Goal: Answer question/provide support

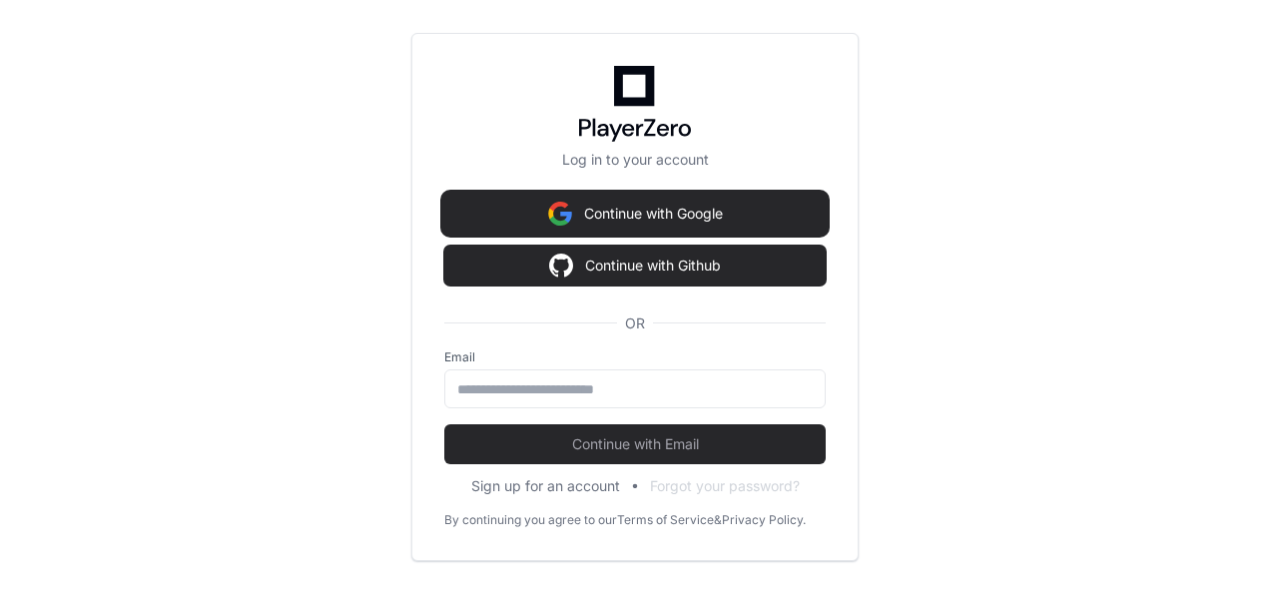
click at [647, 216] on button "Continue with Google" at bounding box center [634, 214] width 381 height 40
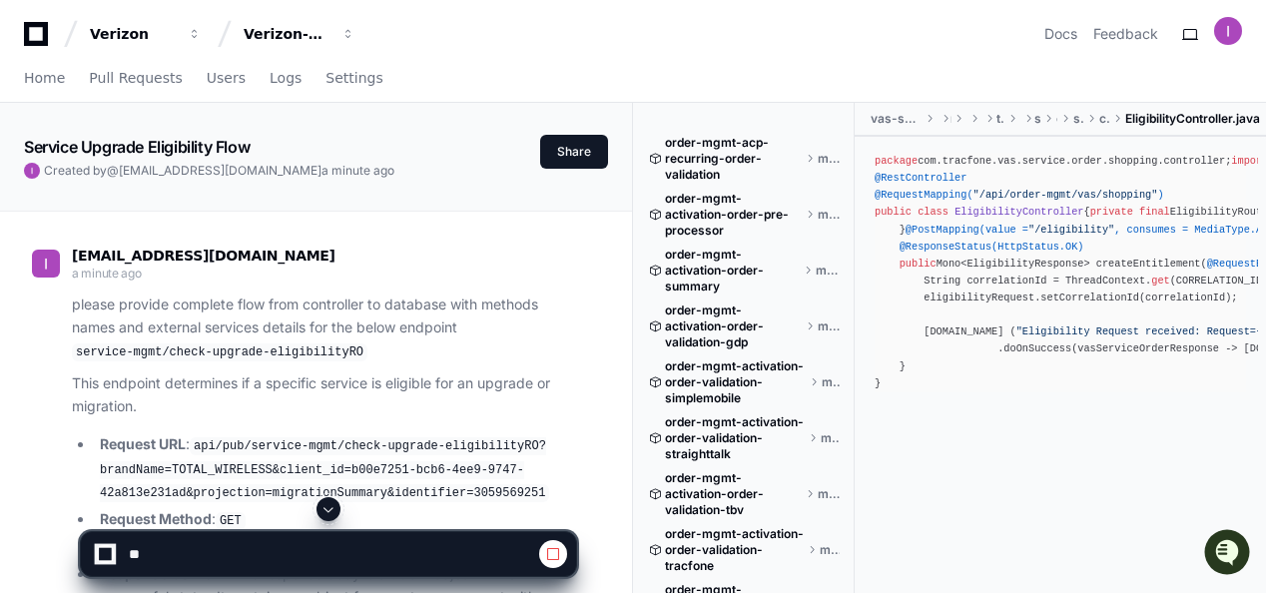
click at [428, 262] on div "[EMAIL_ADDRESS][DOMAIN_NAME] a minute ago" at bounding box center [304, 267] width 544 height 34
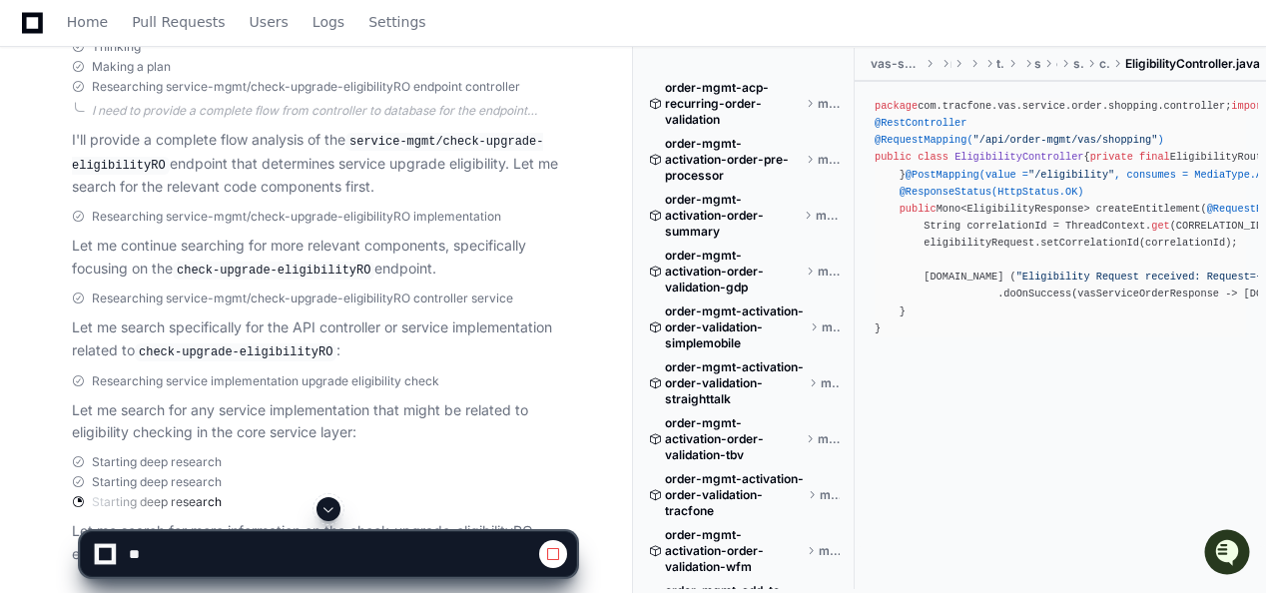
click at [327, 508] on span at bounding box center [328, 509] width 16 height 16
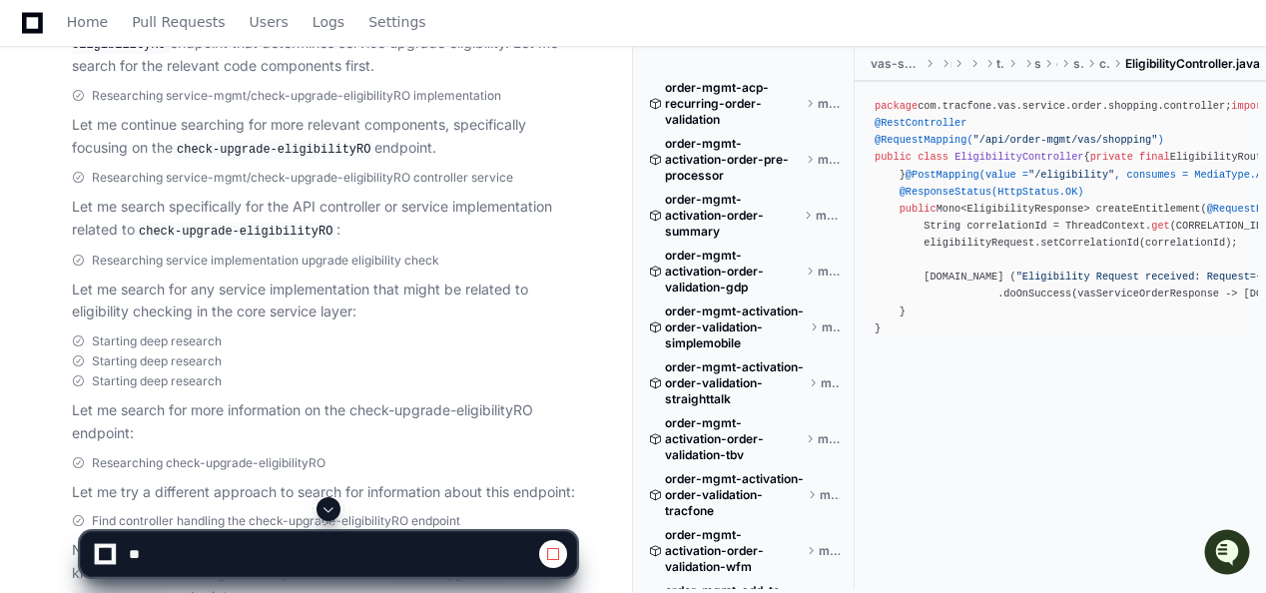
click at [331, 512] on span at bounding box center [328, 509] width 16 height 16
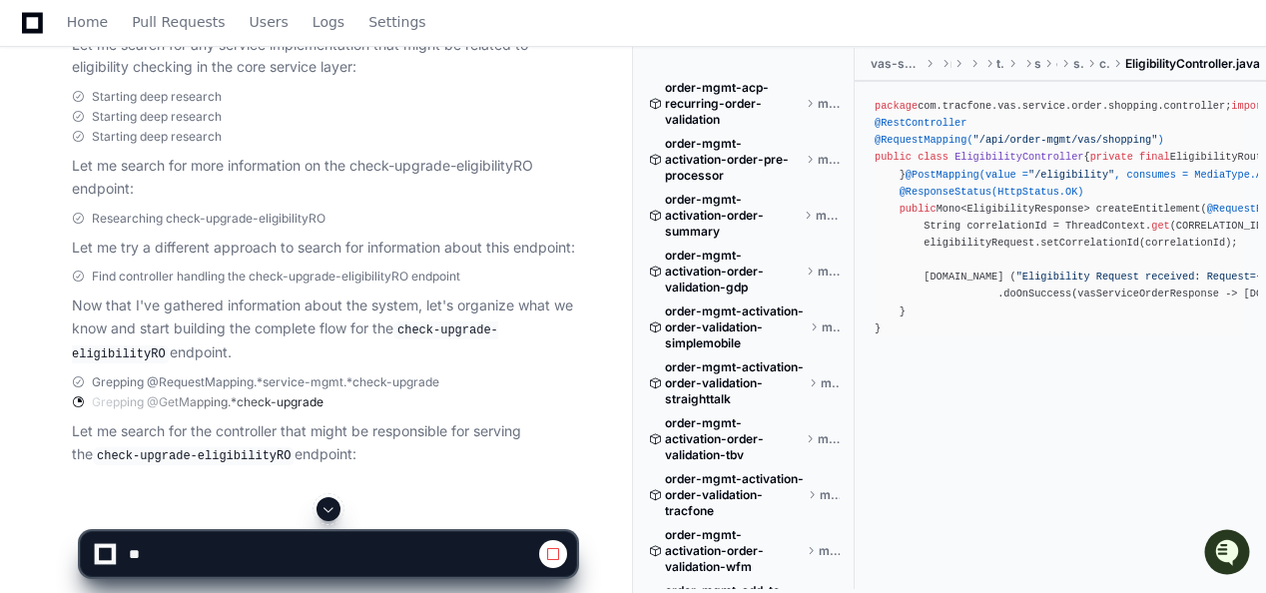
click at [328, 508] on span at bounding box center [328, 509] width 16 height 16
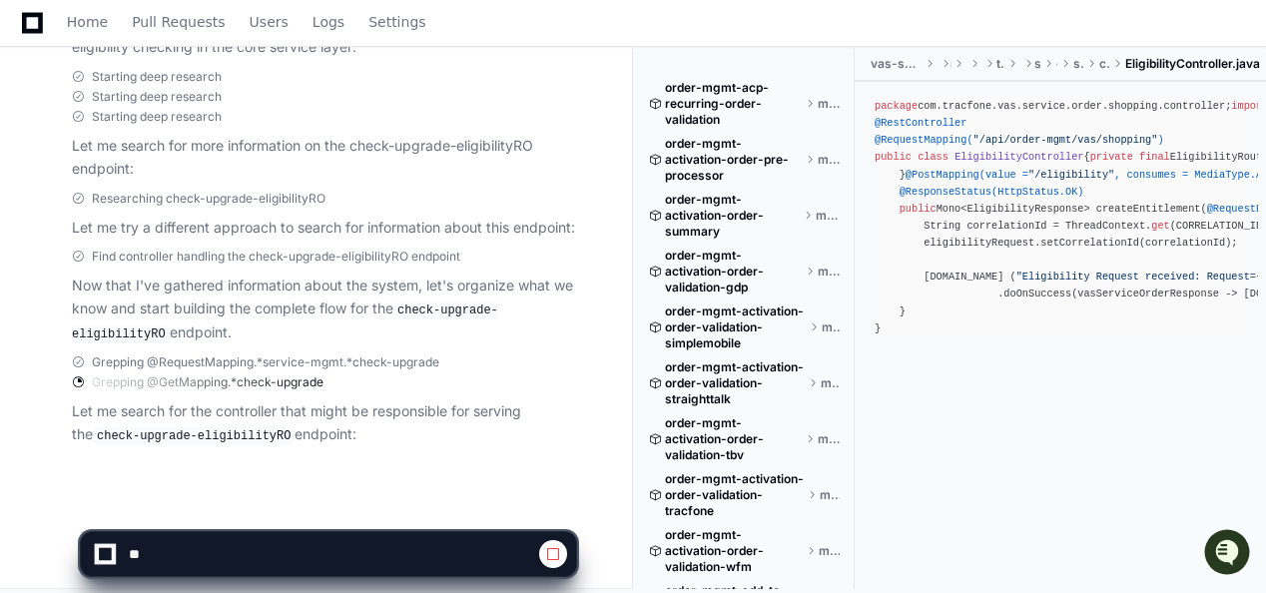
click at [328, 508] on app-app-chat-input at bounding box center [328, 537] width 497 height 80
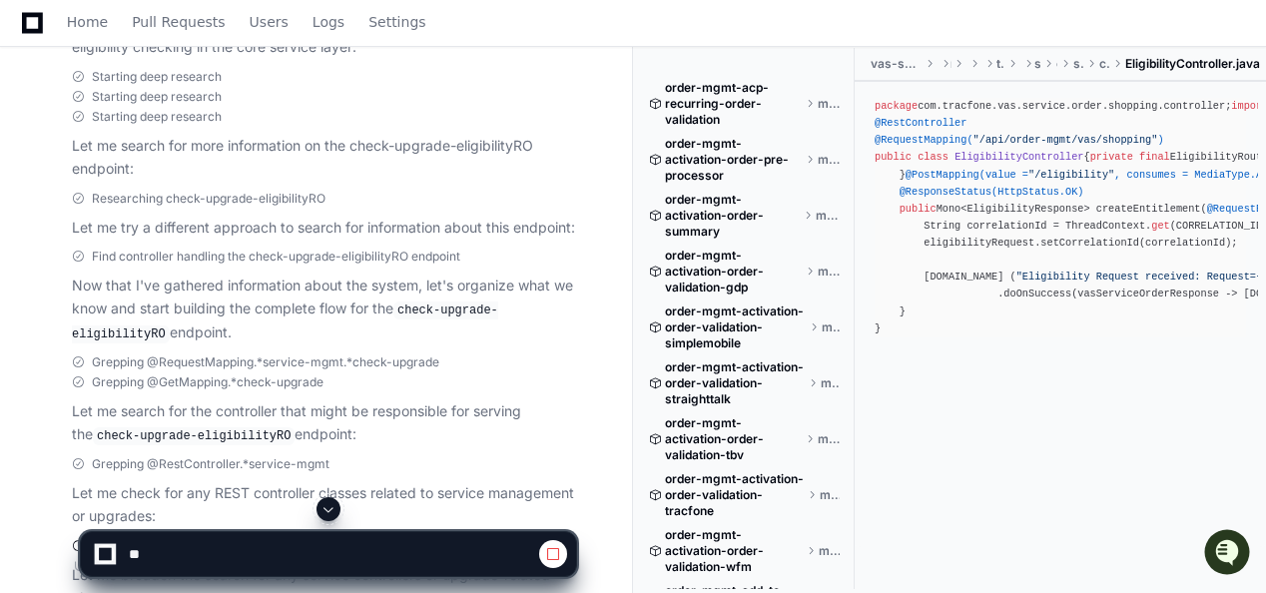
click at [329, 510] on span at bounding box center [328, 509] width 16 height 16
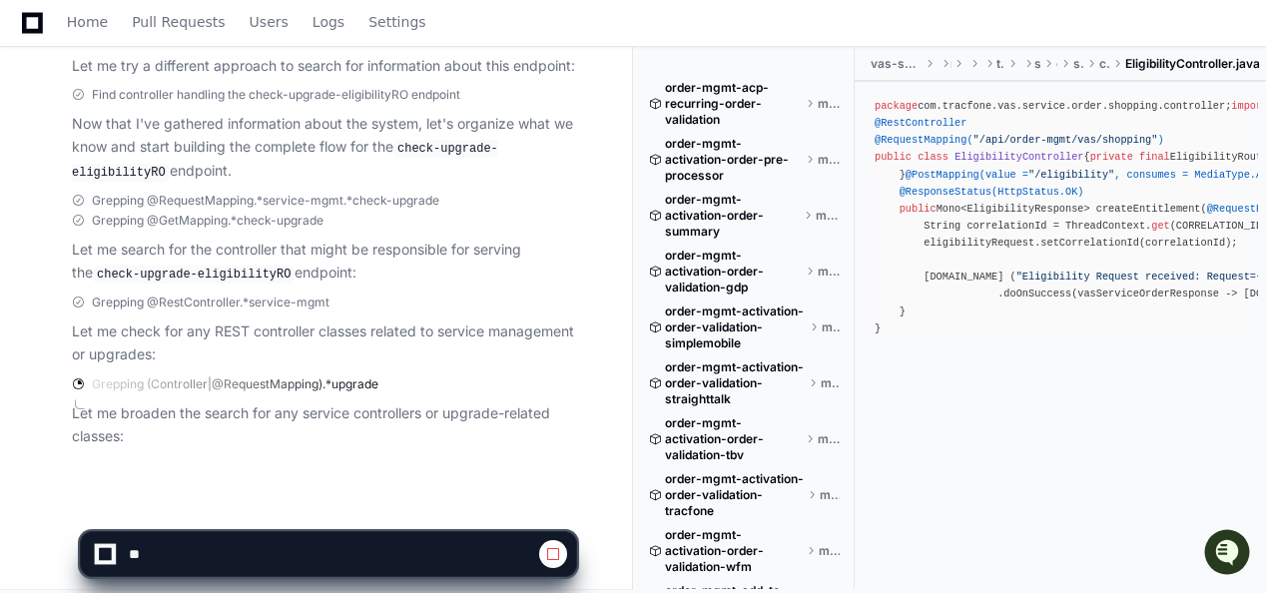
click at [329, 510] on app-app-chat-input at bounding box center [328, 537] width 497 height 80
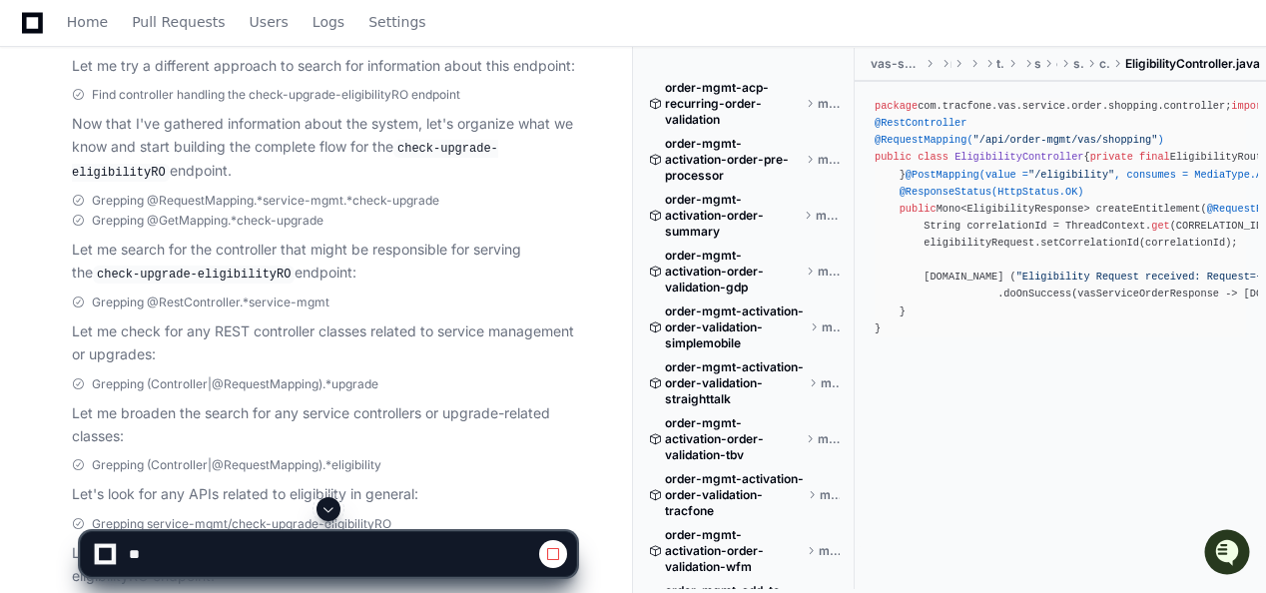
click at [331, 509] on span at bounding box center [328, 509] width 16 height 16
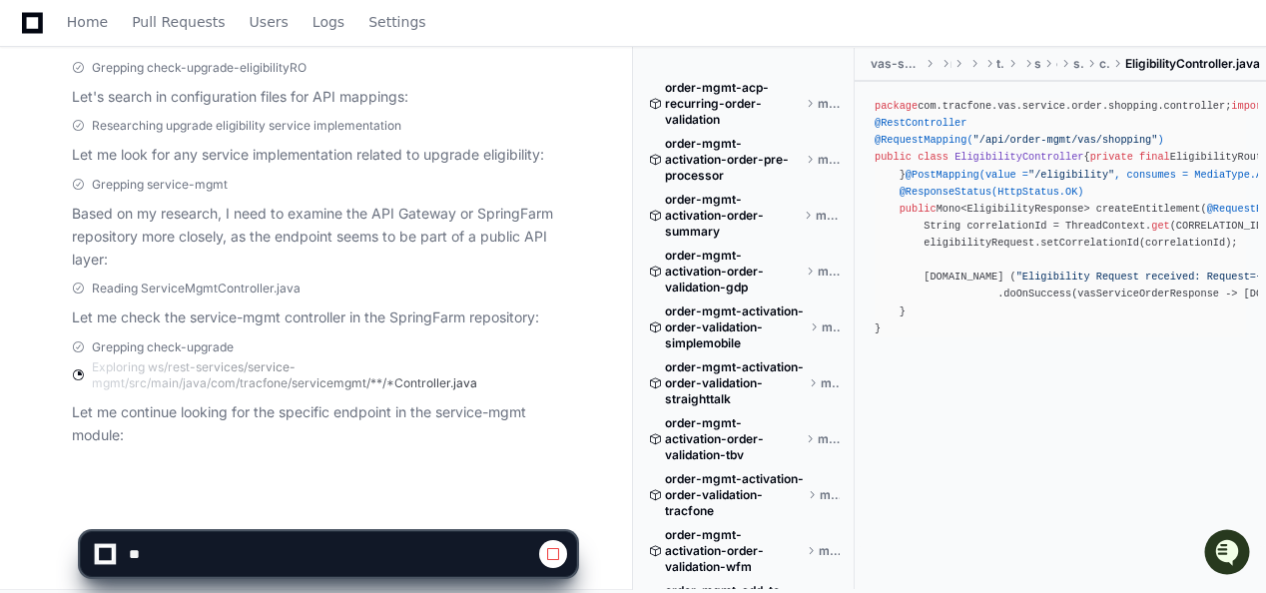
click at [331, 509] on app-app-chat-input at bounding box center [328, 537] width 497 height 80
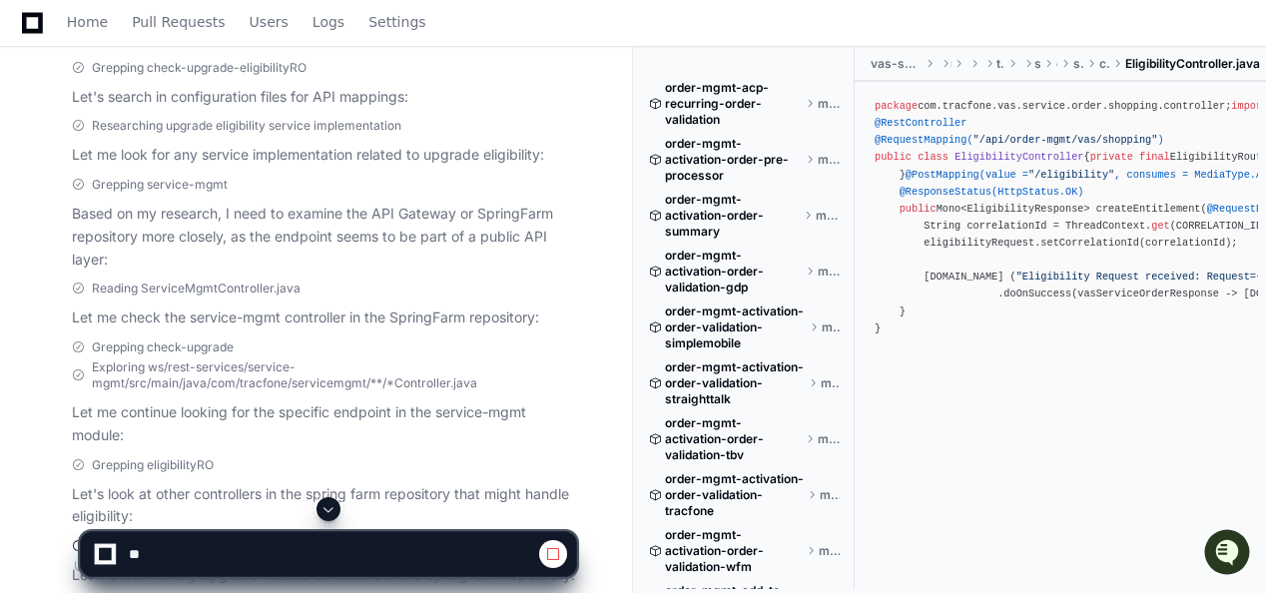
click at [333, 501] on span at bounding box center [328, 509] width 16 height 16
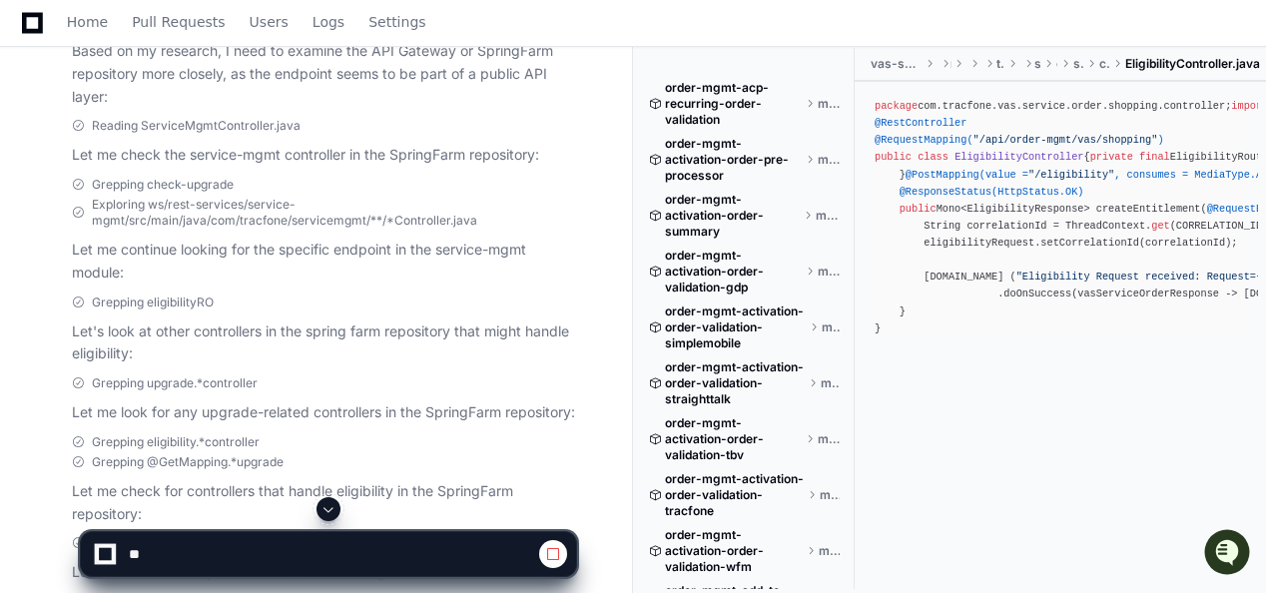
click at [333, 505] on span at bounding box center [328, 509] width 16 height 16
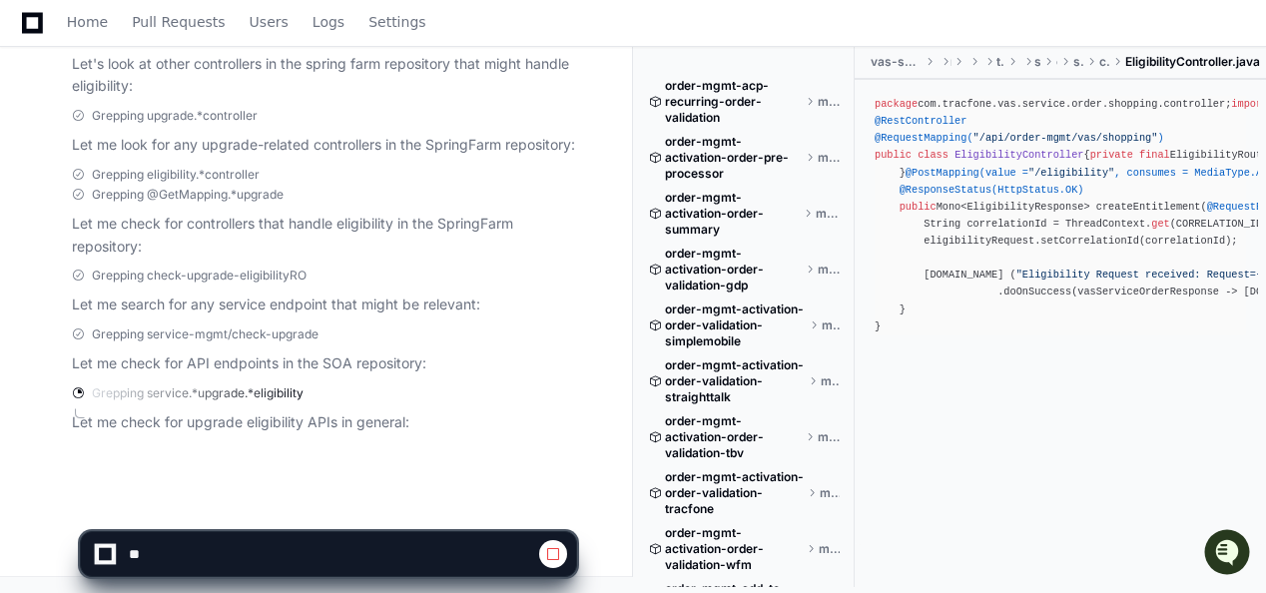
click at [333, 505] on app-app-chat-input at bounding box center [328, 537] width 497 height 80
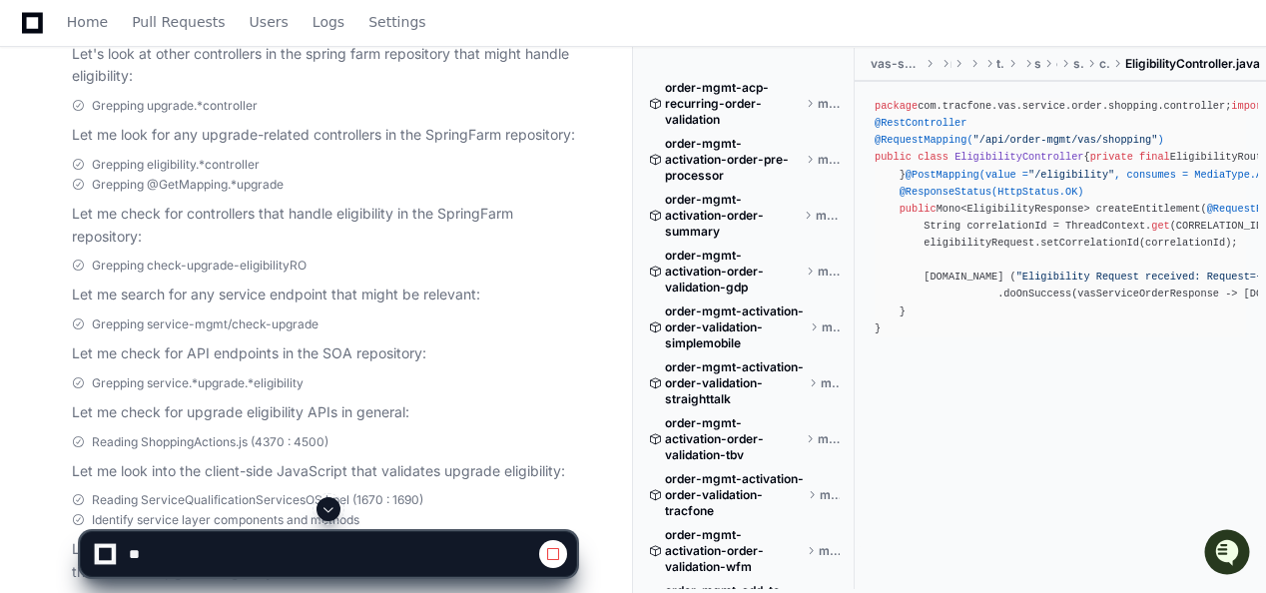
click at [328, 511] on span at bounding box center [328, 509] width 16 height 16
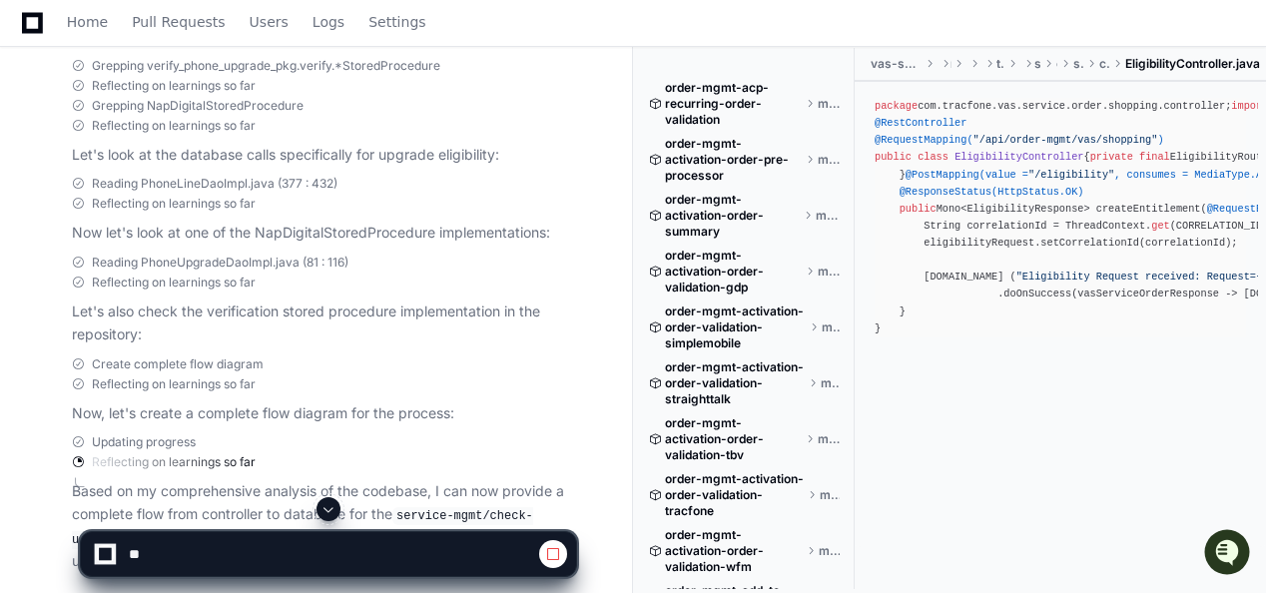
click at [330, 506] on span at bounding box center [328, 509] width 16 height 16
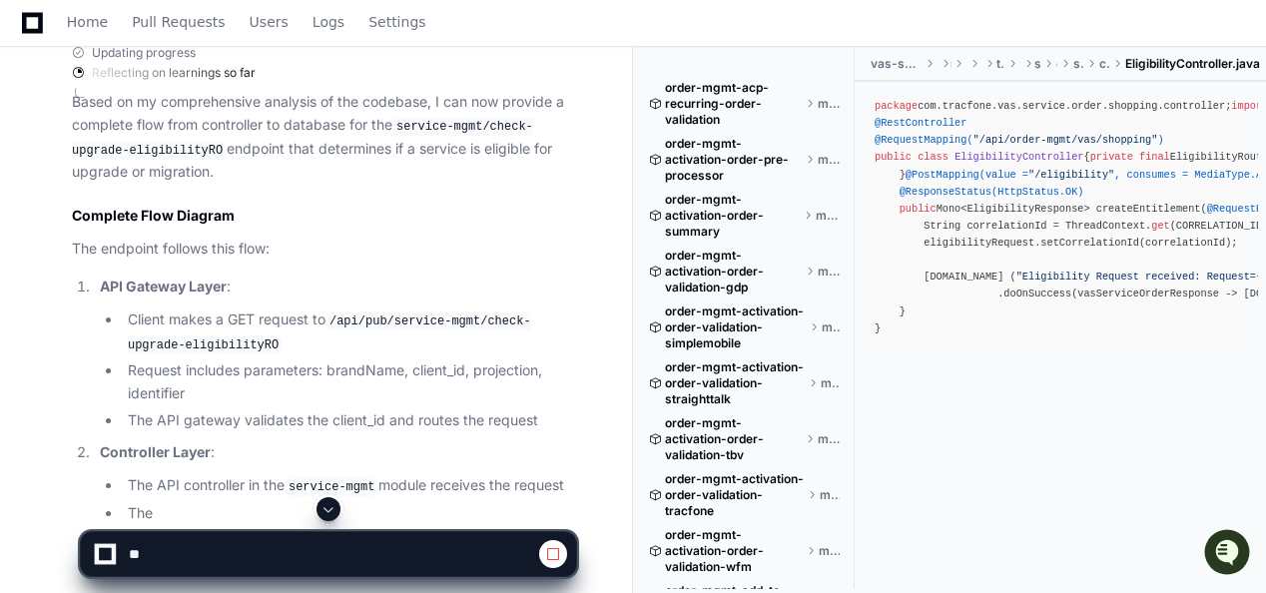
click at [330, 506] on span at bounding box center [328, 509] width 16 height 16
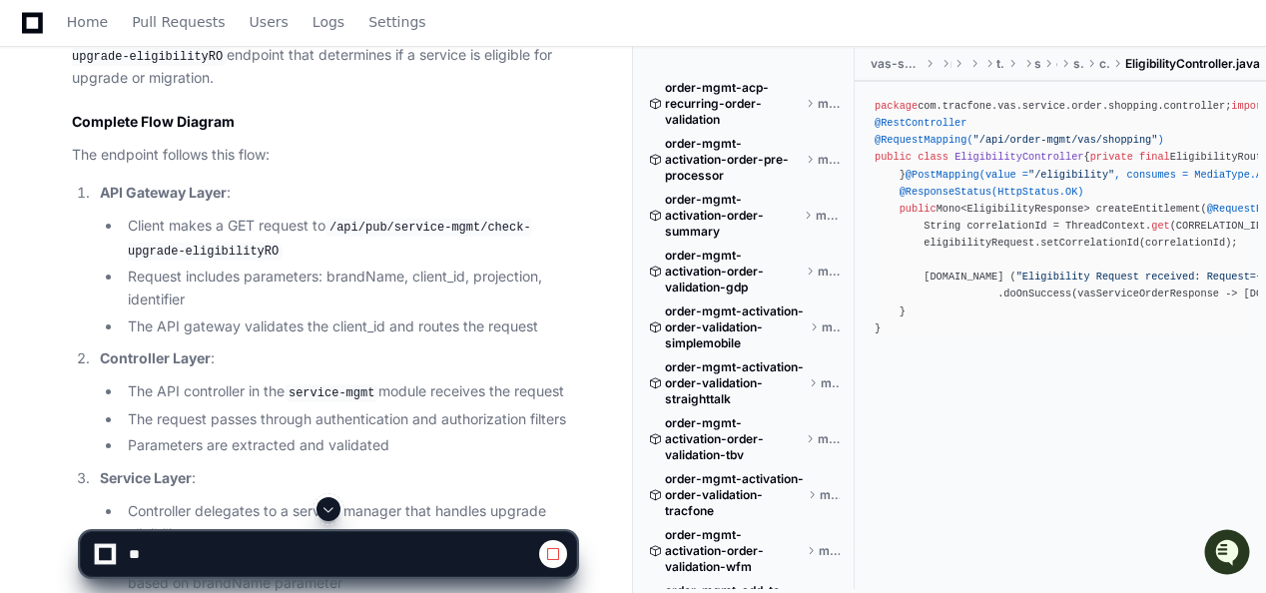
click at [327, 509] on span at bounding box center [328, 509] width 16 height 16
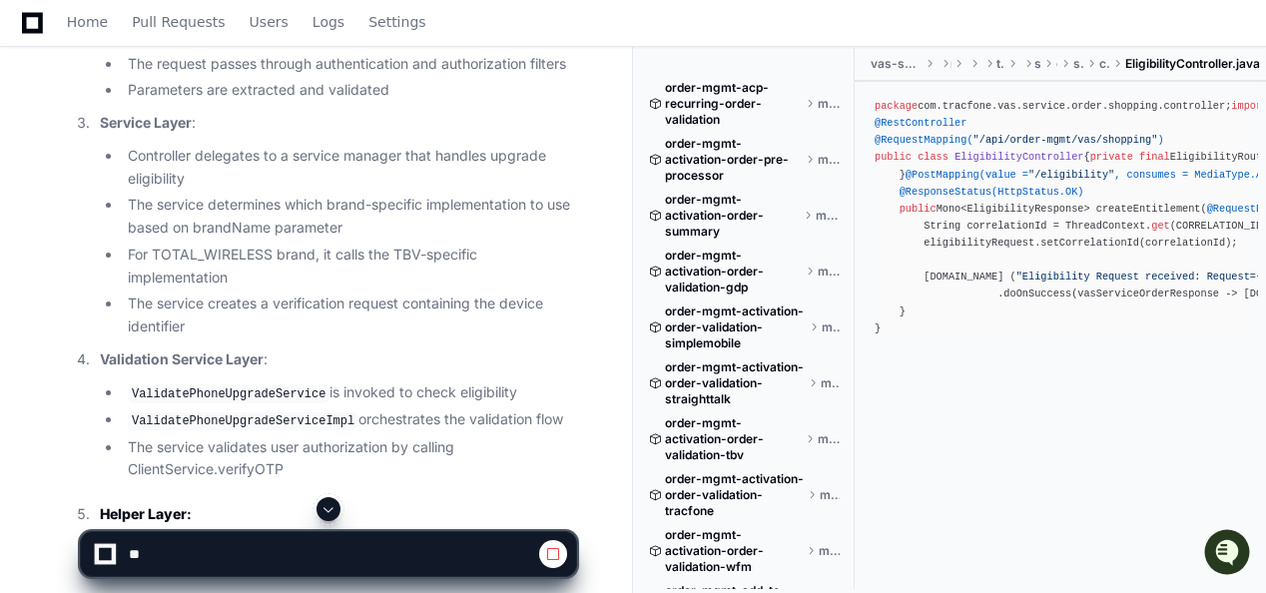
click at [327, 509] on span at bounding box center [328, 509] width 16 height 16
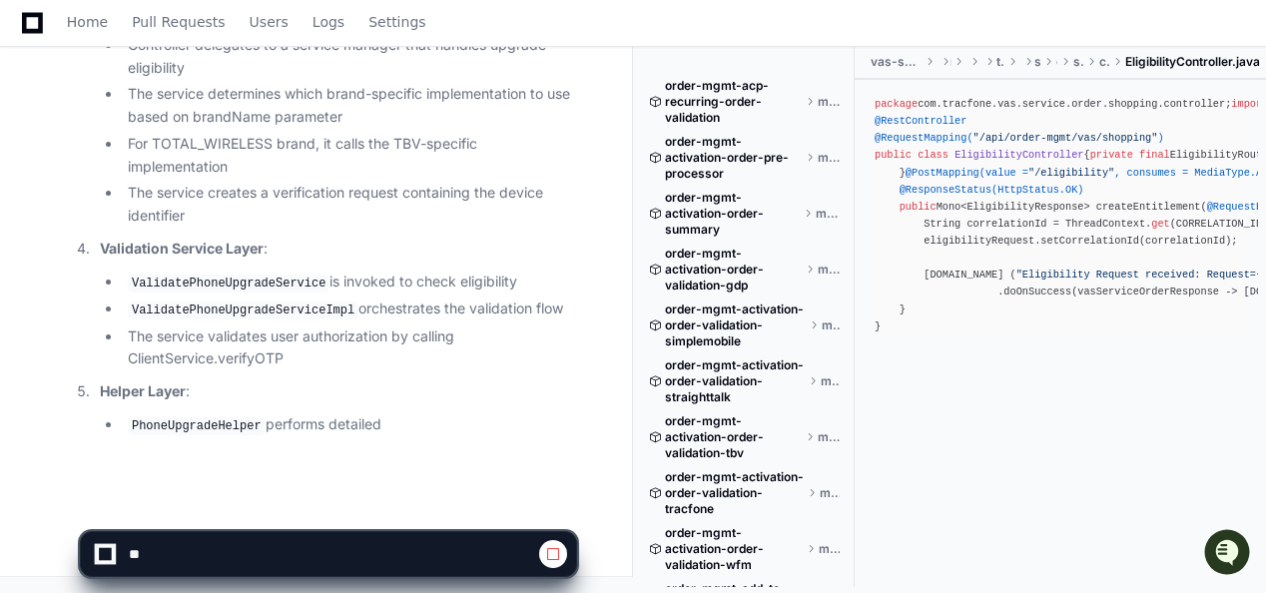
click at [327, 509] on app-app-chat-input at bounding box center [328, 537] width 497 height 80
click at [327, 509] on span at bounding box center [328, 509] width 16 height 16
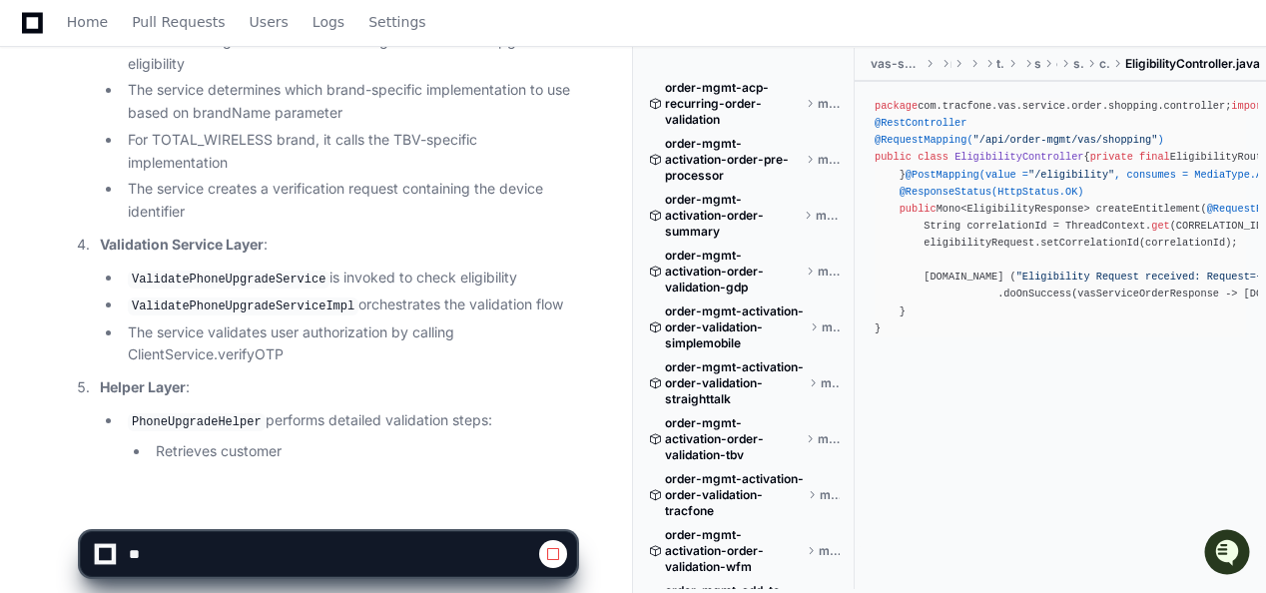
scroll to position [4219, 0]
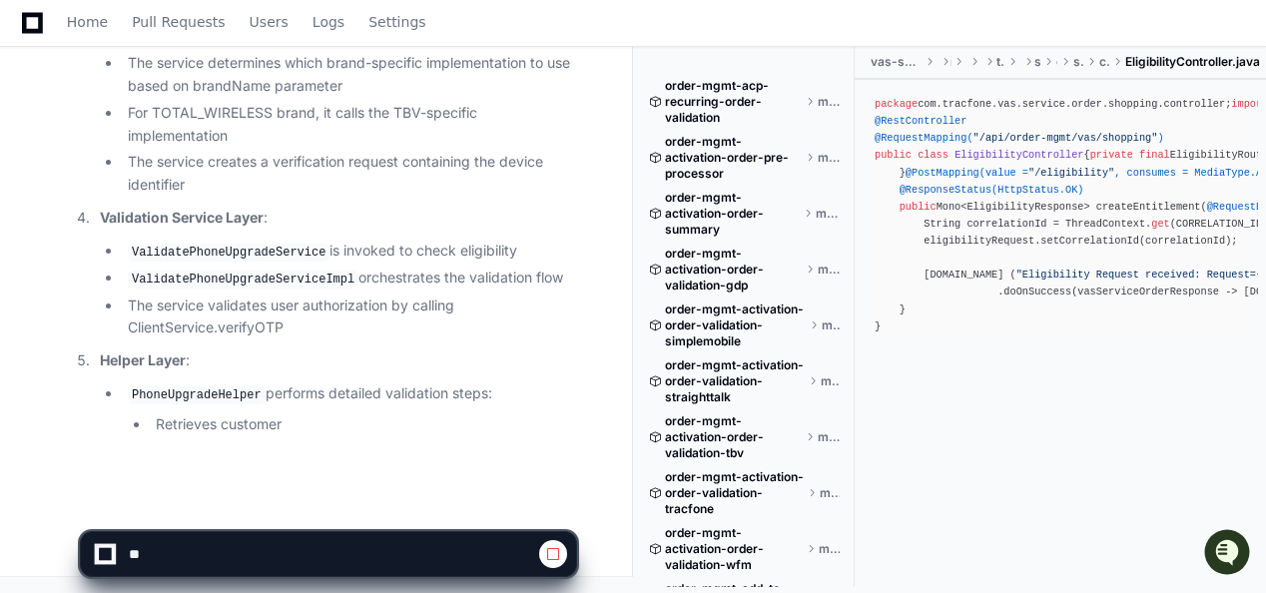
click at [327, 509] on app-app-chat-input at bounding box center [328, 537] width 497 height 80
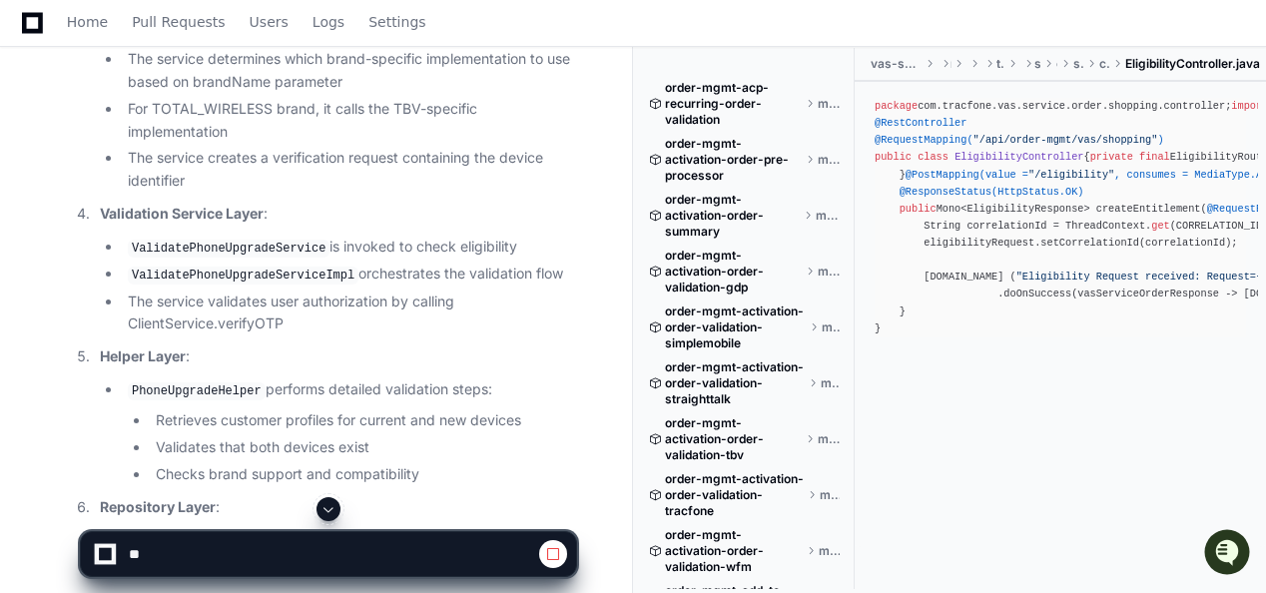
click at [332, 506] on span at bounding box center [328, 509] width 16 height 16
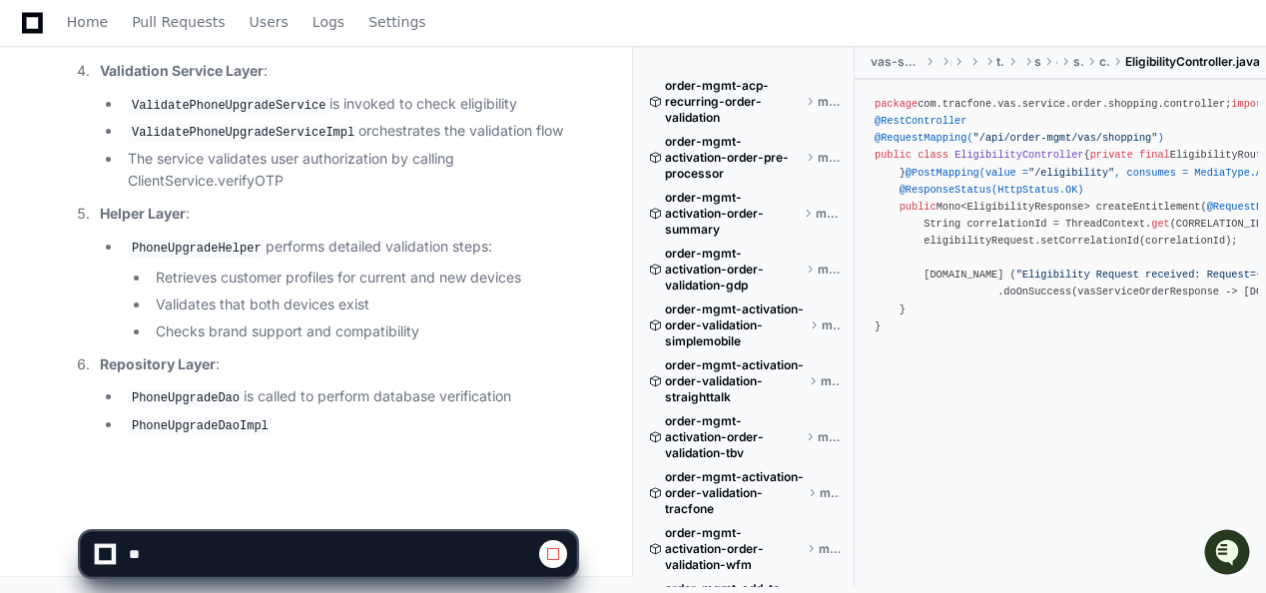
click at [332, 506] on app-app-chat-input at bounding box center [328, 537] width 497 height 80
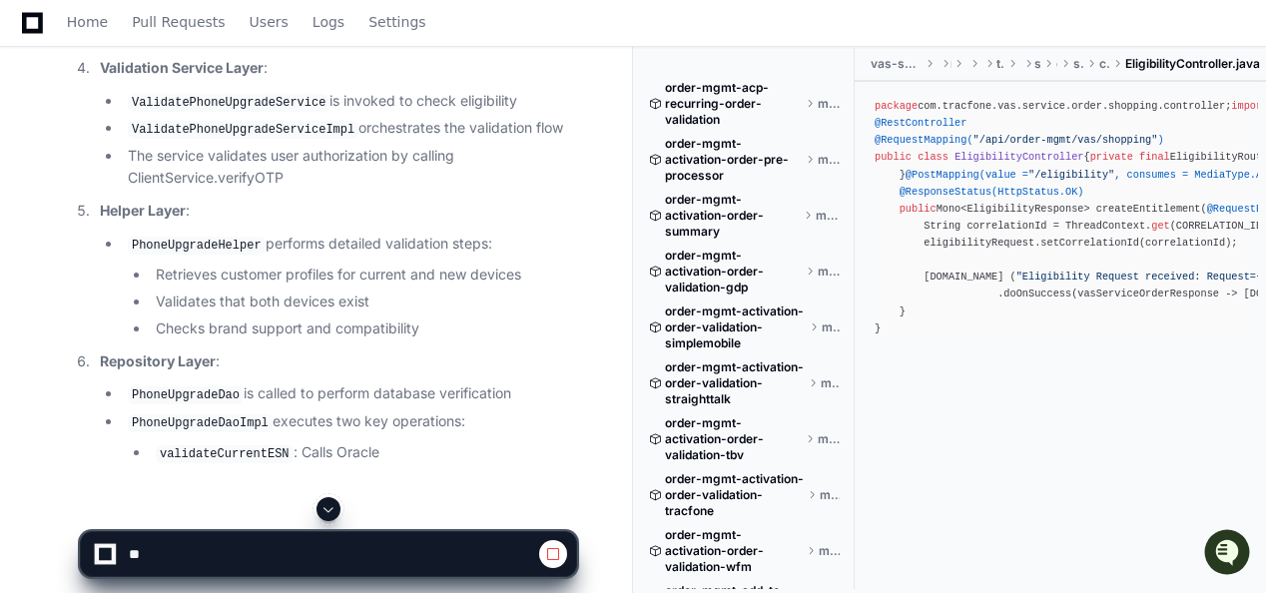
click at [332, 506] on span at bounding box center [328, 509] width 16 height 16
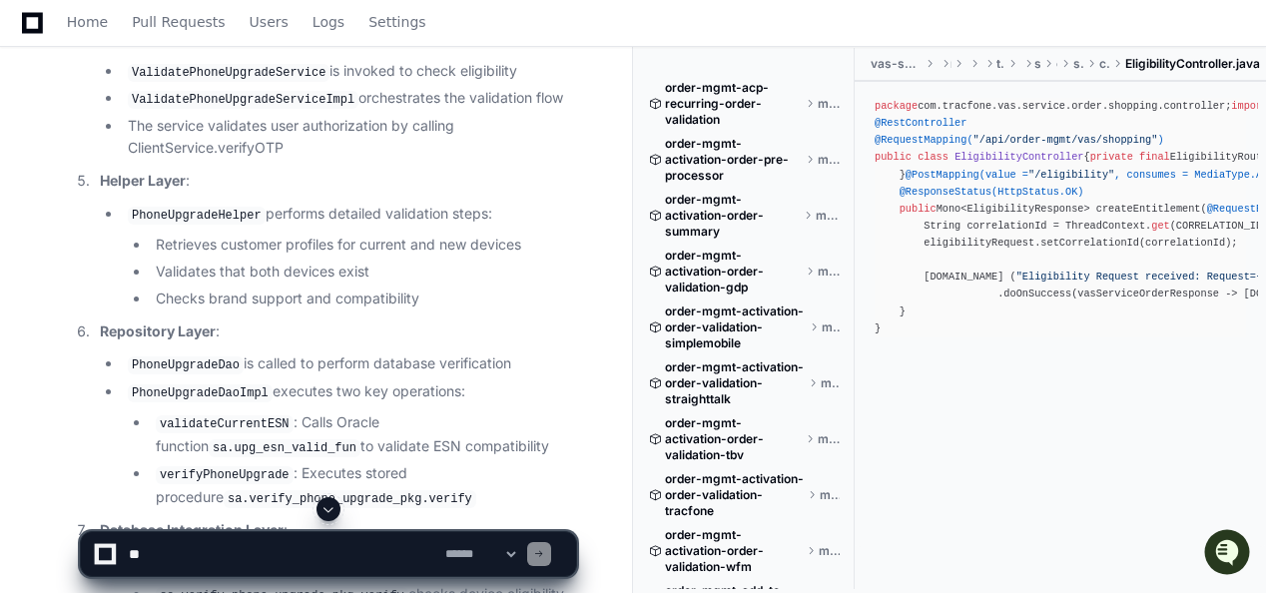
click at [333, 511] on span at bounding box center [328, 509] width 16 height 16
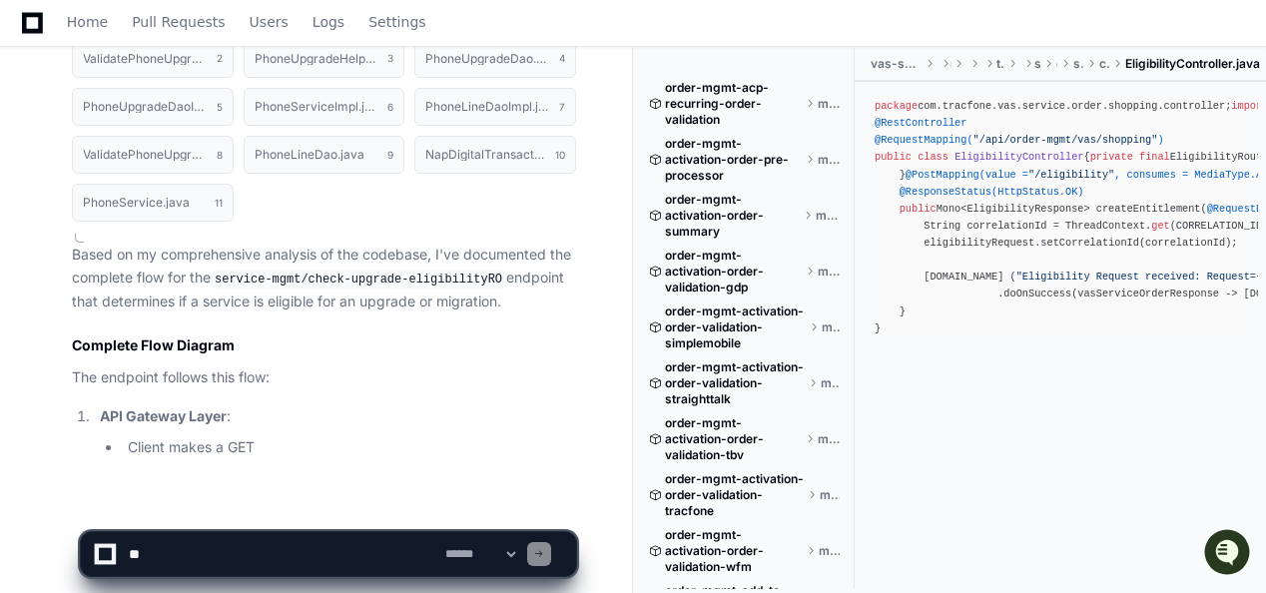
click at [333, 511] on app-app-chat-input "**********" at bounding box center [328, 537] width 497 height 80
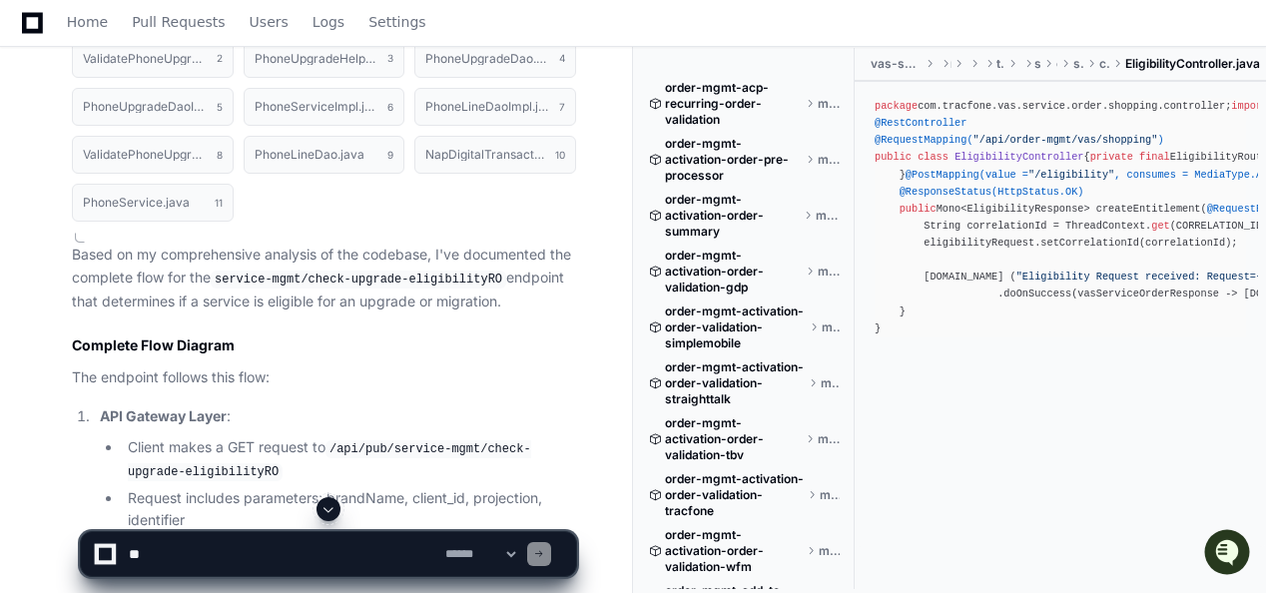
click at [333, 511] on span at bounding box center [328, 509] width 16 height 16
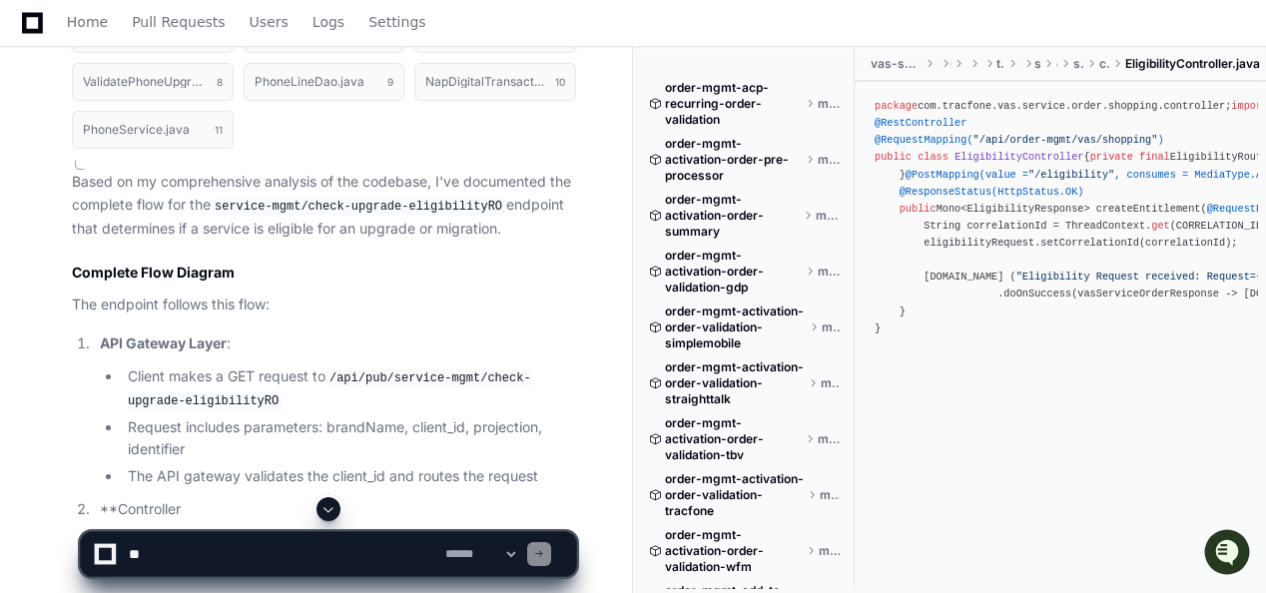
click at [333, 511] on span at bounding box center [328, 509] width 16 height 16
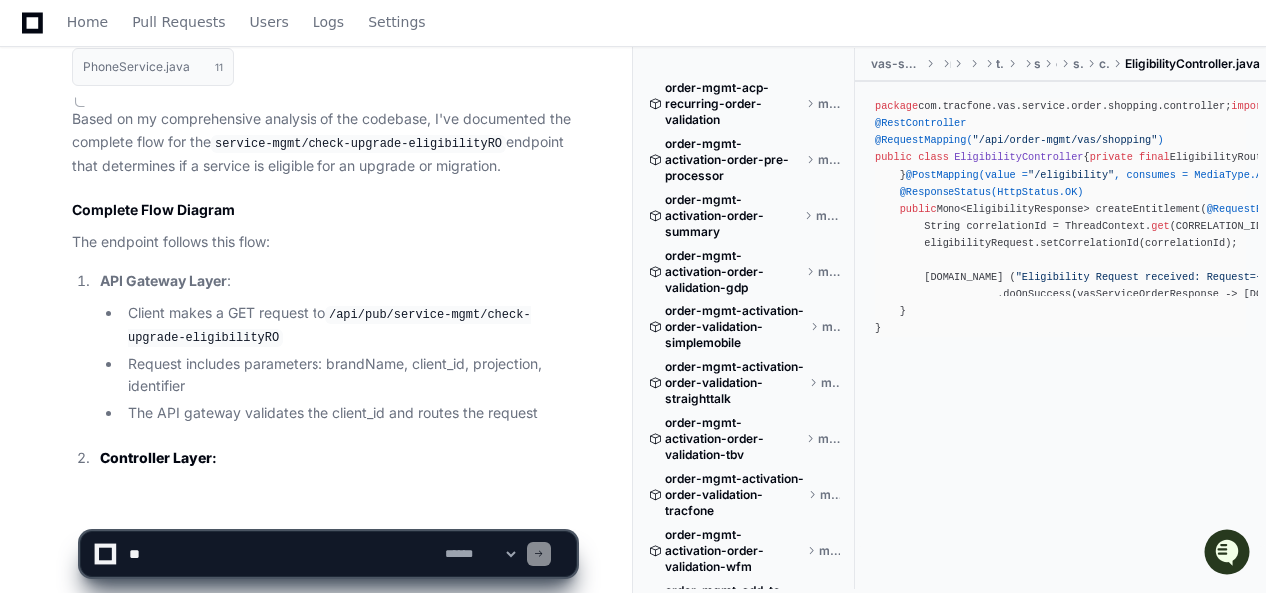
click at [333, 511] on span at bounding box center [328, 509] width 16 height 16
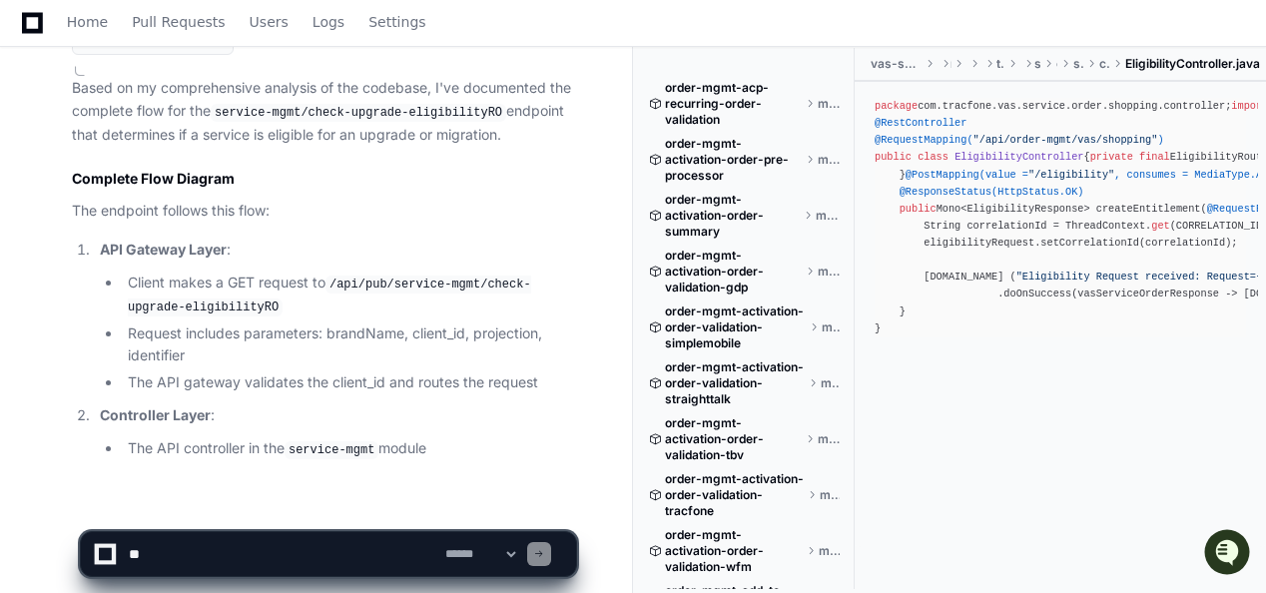
click at [333, 511] on app-app-chat-input "**********" at bounding box center [328, 537] width 497 height 80
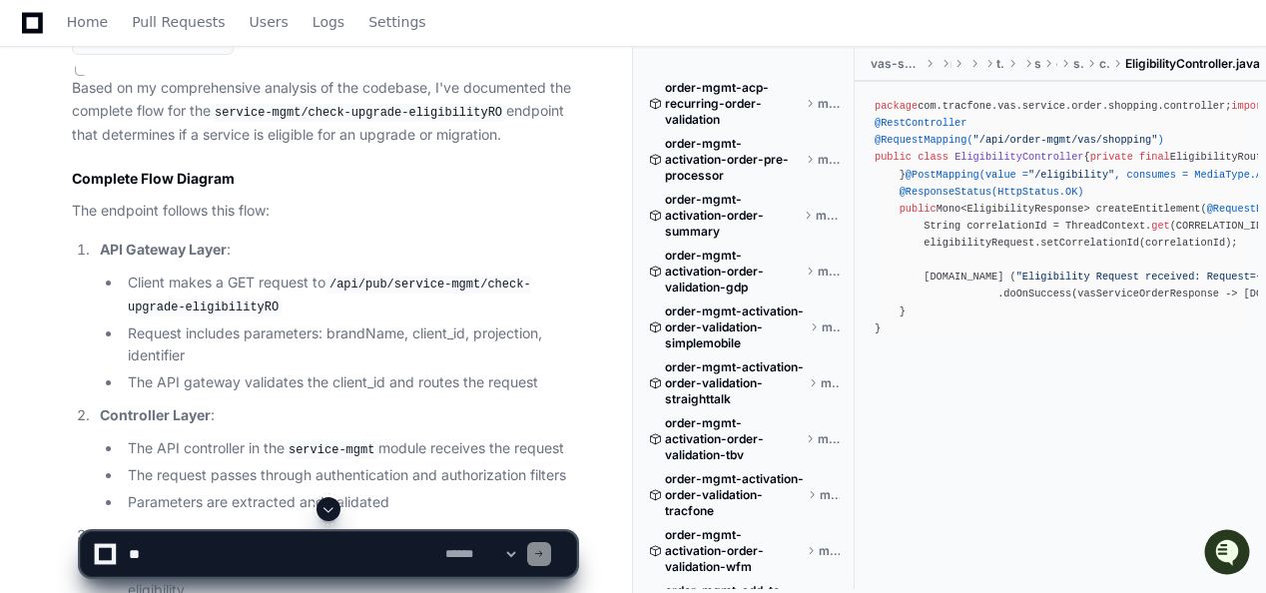
click at [333, 511] on span at bounding box center [328, 509] width 16 height 16
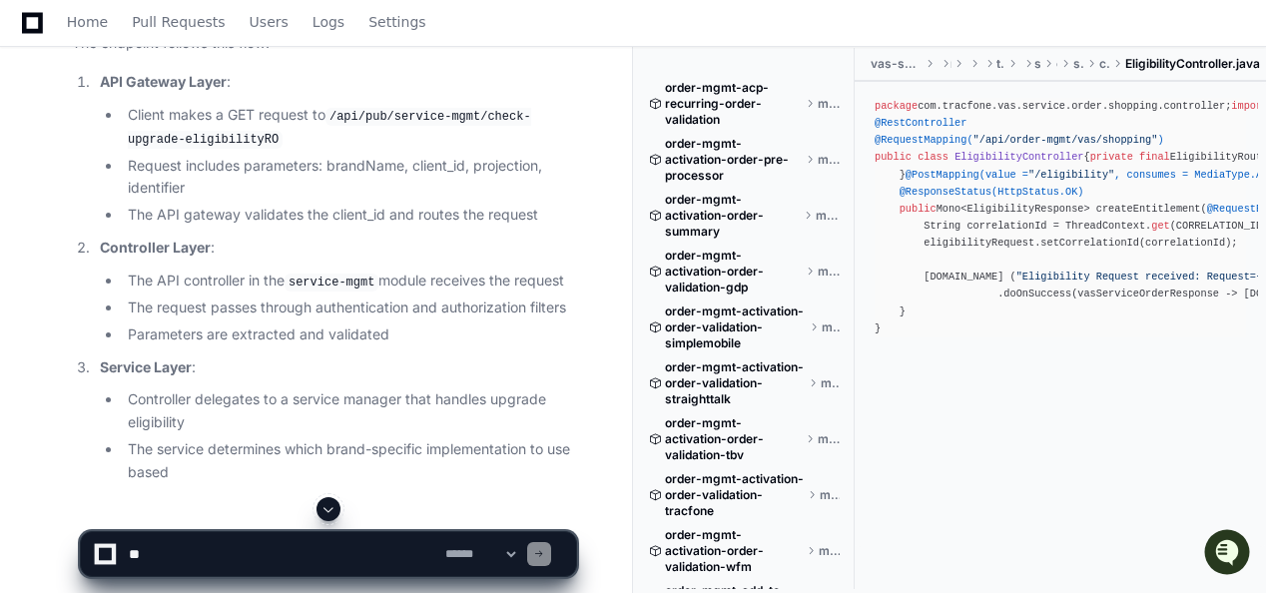
click at [333, 511] on span at bounding box center [328, 509] width 16 height 16
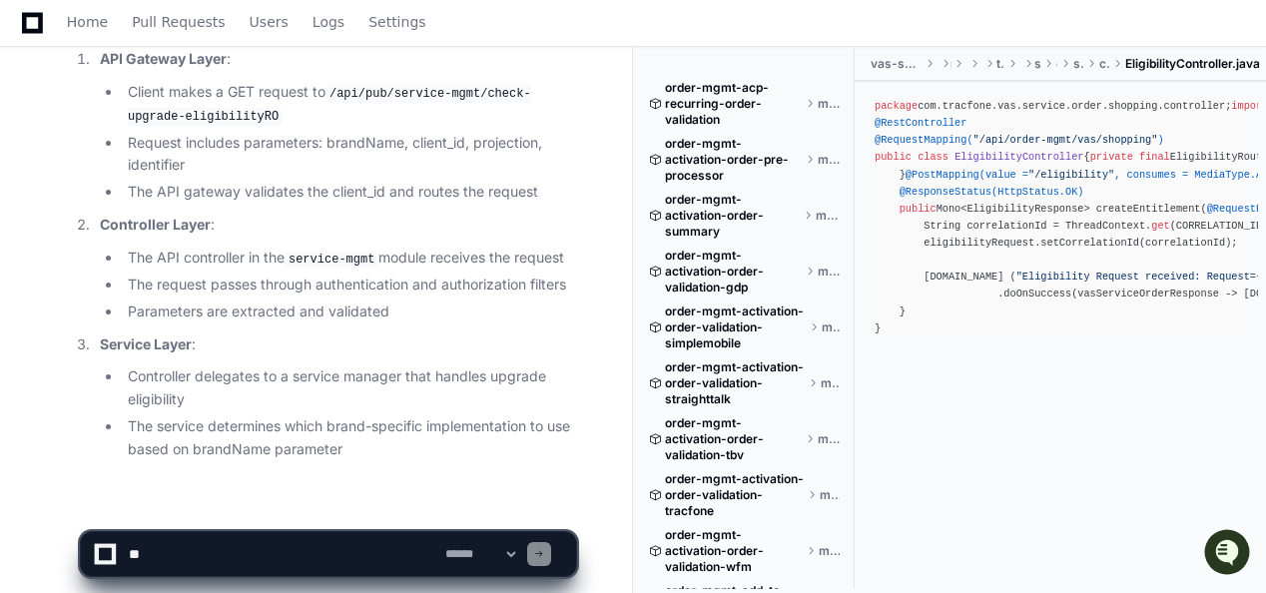
click at [333, 511] on app-app-chat-input "**********" at bounding box center [328, 537] width 497 height 80
click at [333, 511] on span at bounding box center [328, 509] width 16 height 16
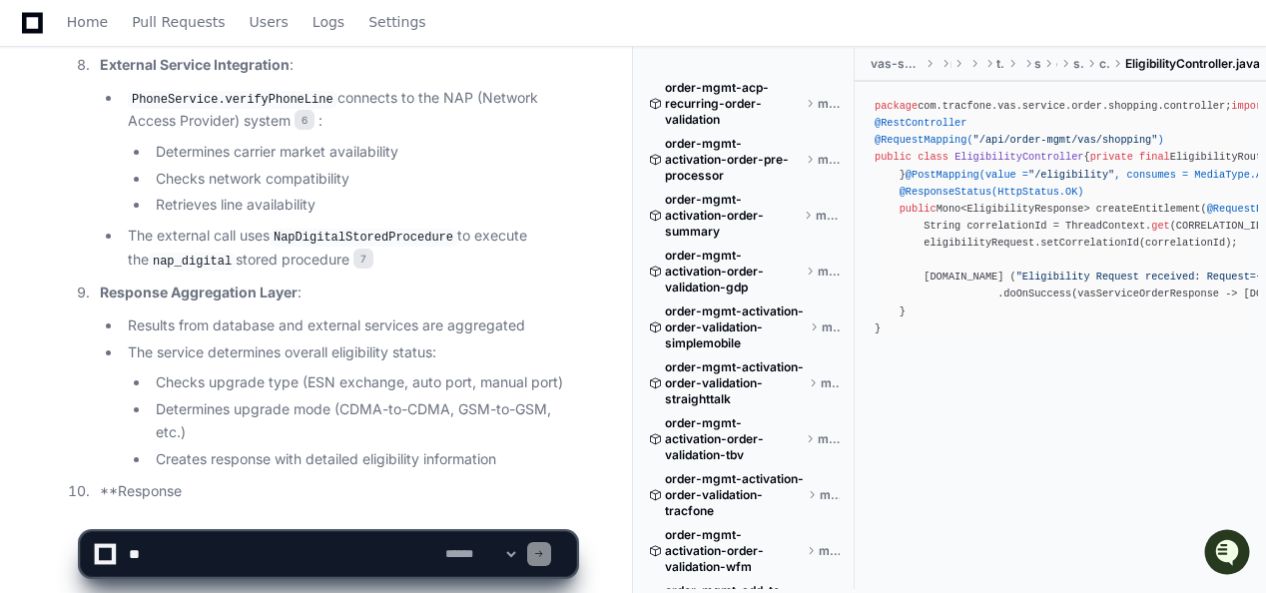
scroll to position [8582, 0]
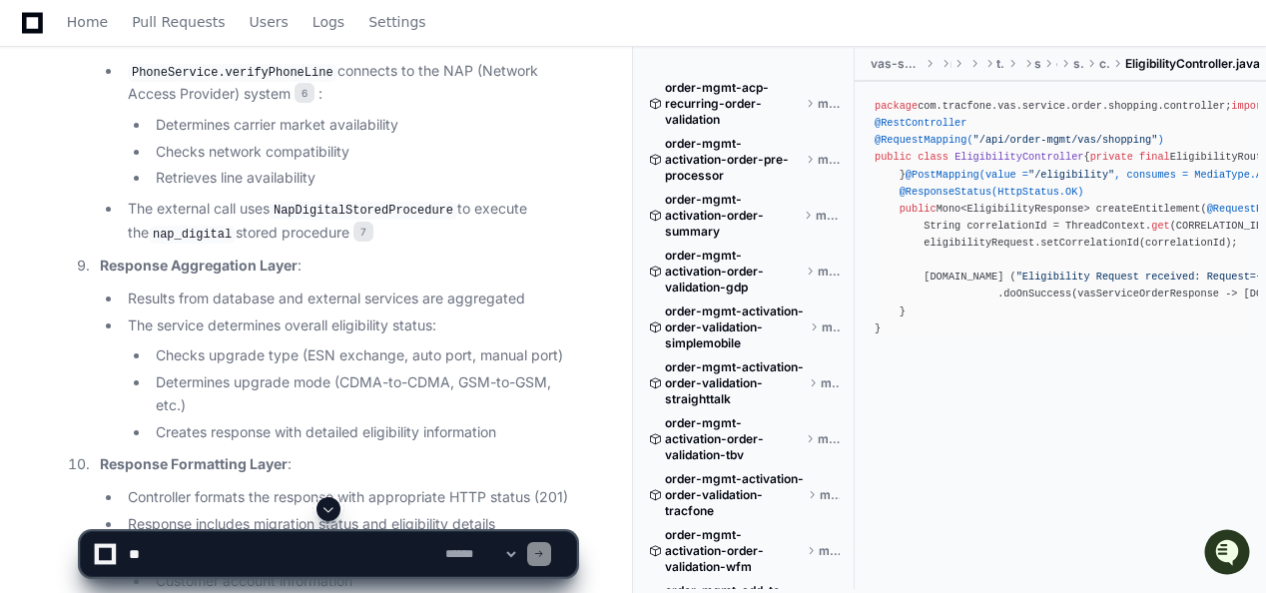
click at [331, 503] on span at bounding box center [328, 509] width 16 height 16
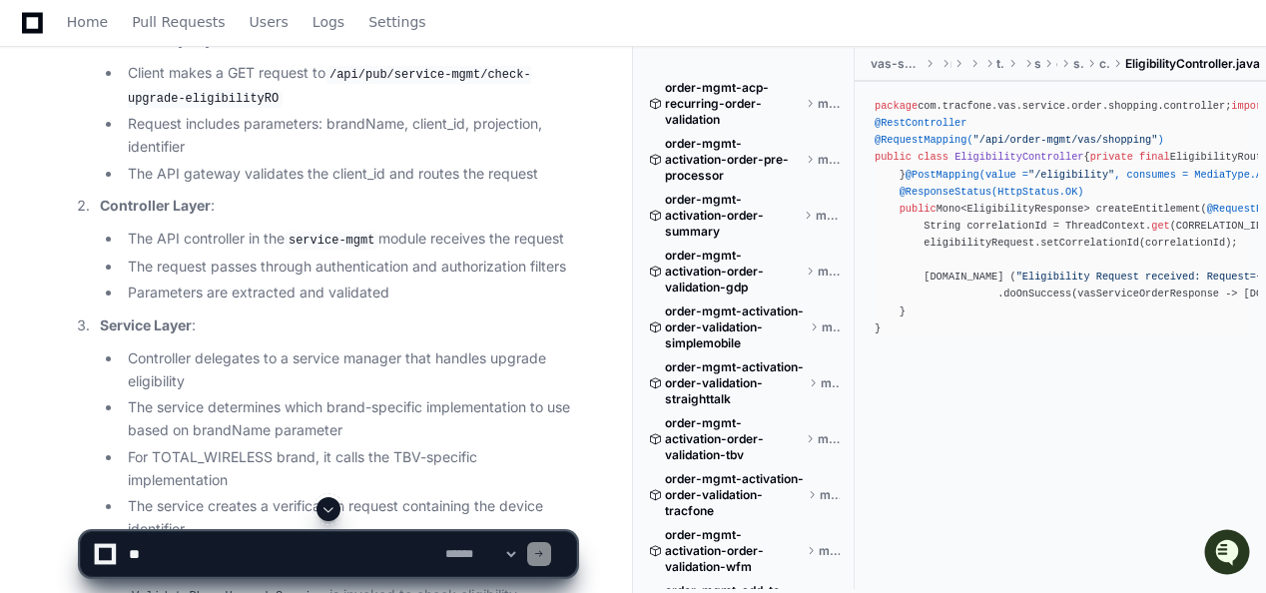
scroll to position [3991, 0]
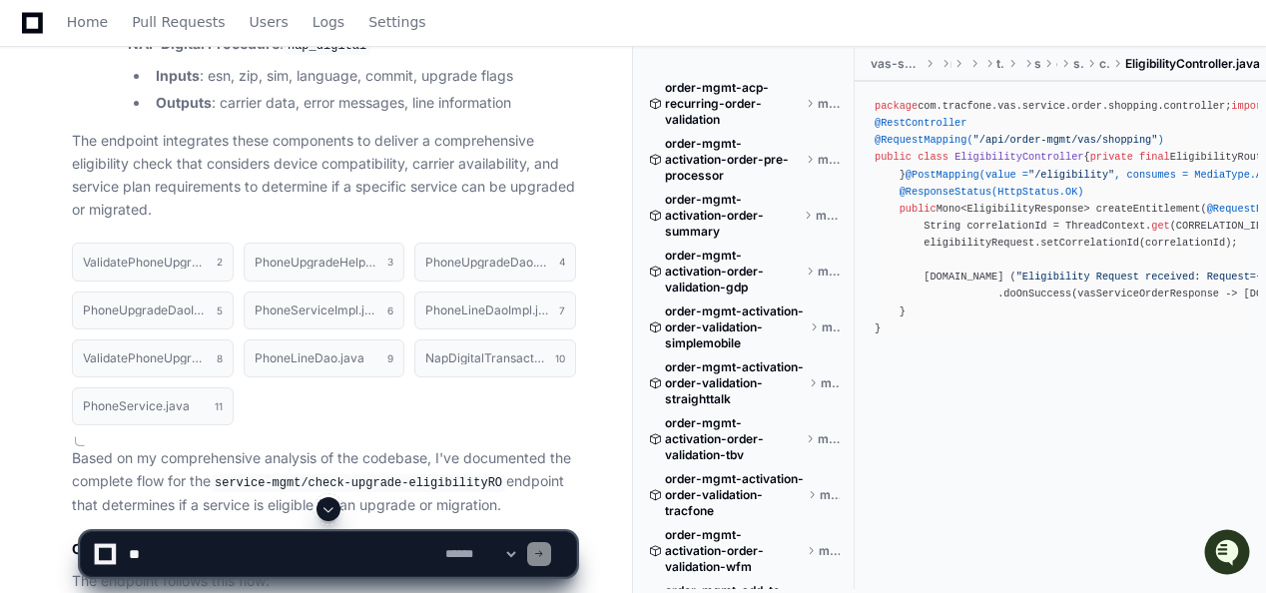
scroll to position [6906, 0]
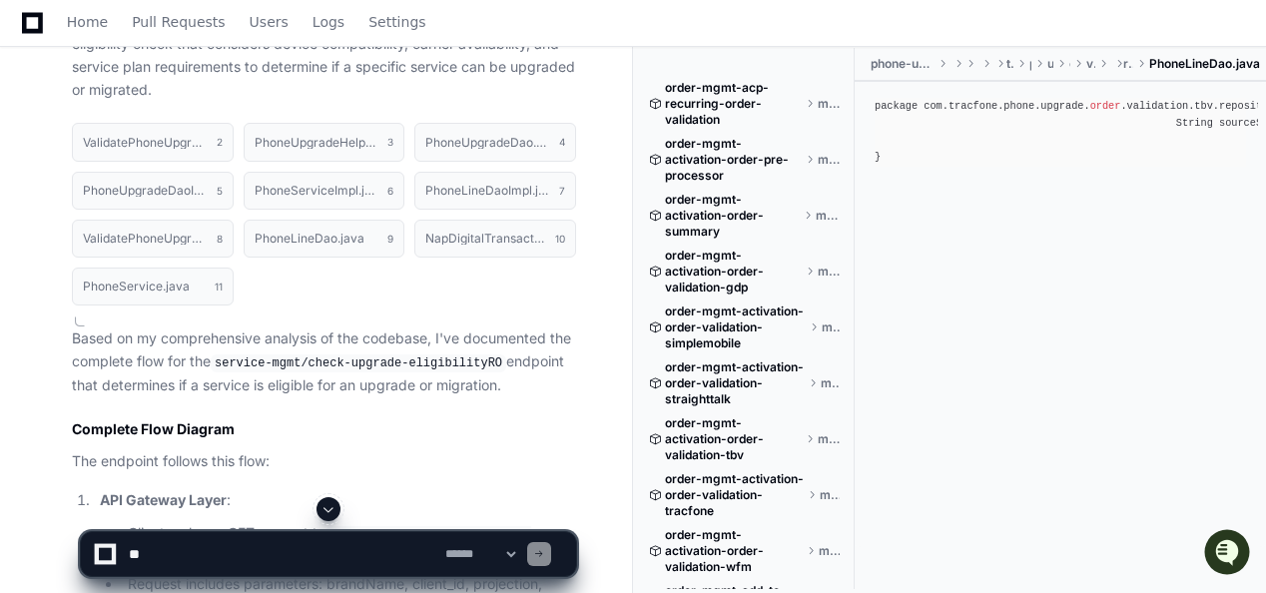
click at [292, 564] on textarea at bounding box center [283, 554] width 317 height 44
paste textarea "**********"
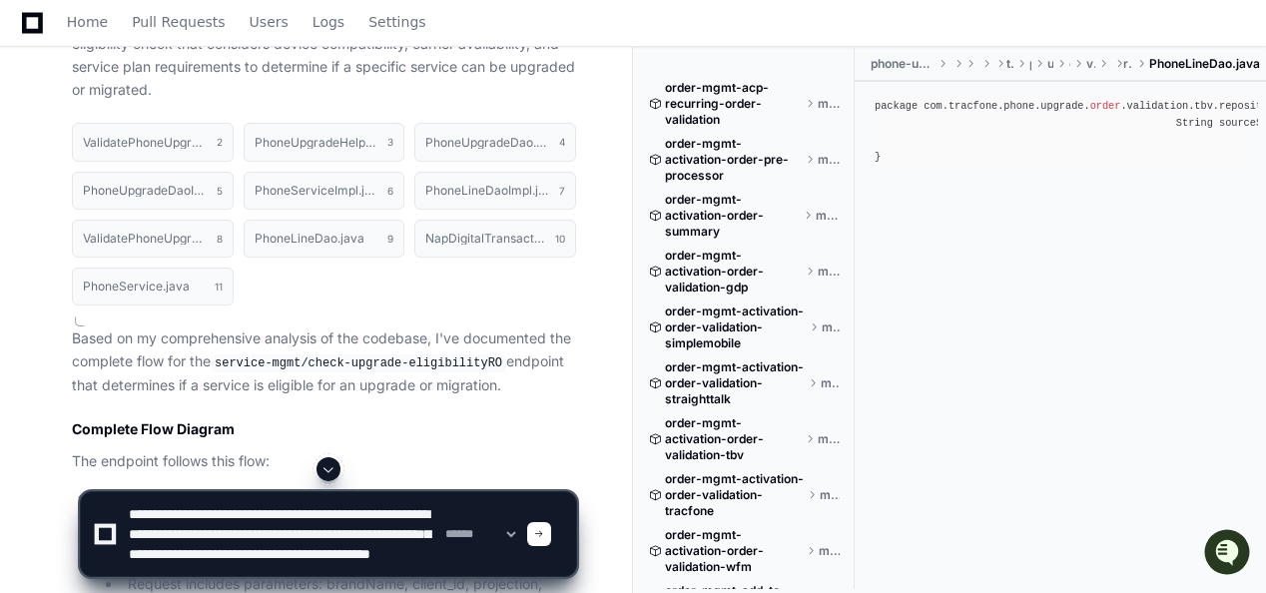
scroll to position [6, 0]
type textarea "**********"
click at [329, 563] on textarea at bounding box center [283, 534] width 317 height 84
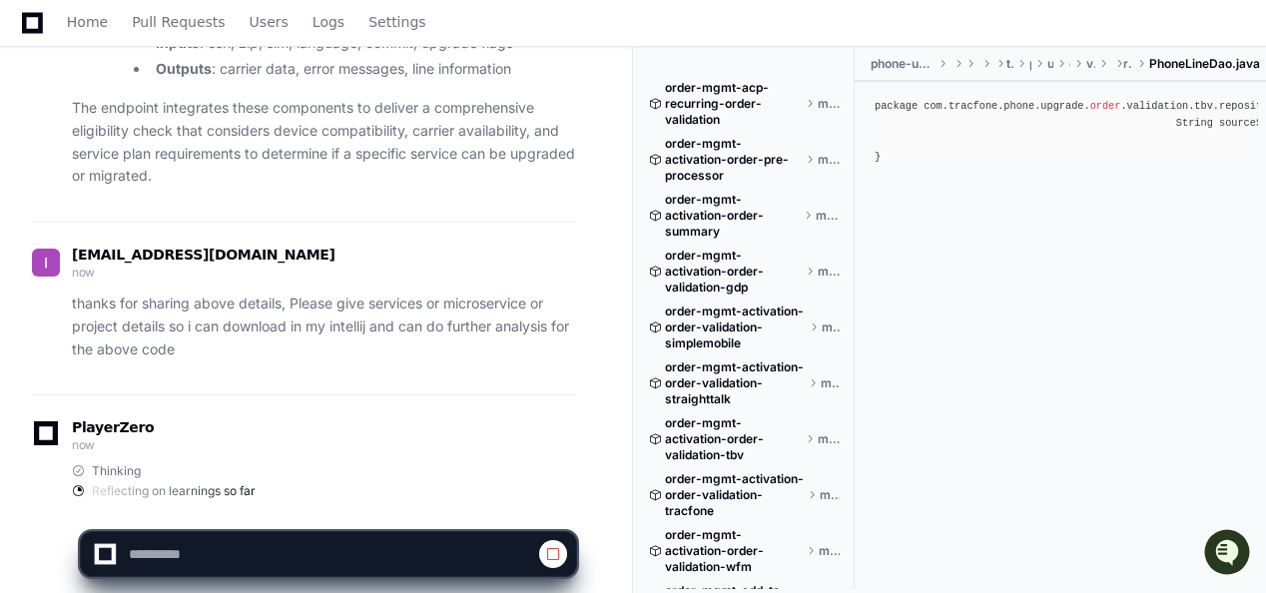
scroll to position [10450, 0]
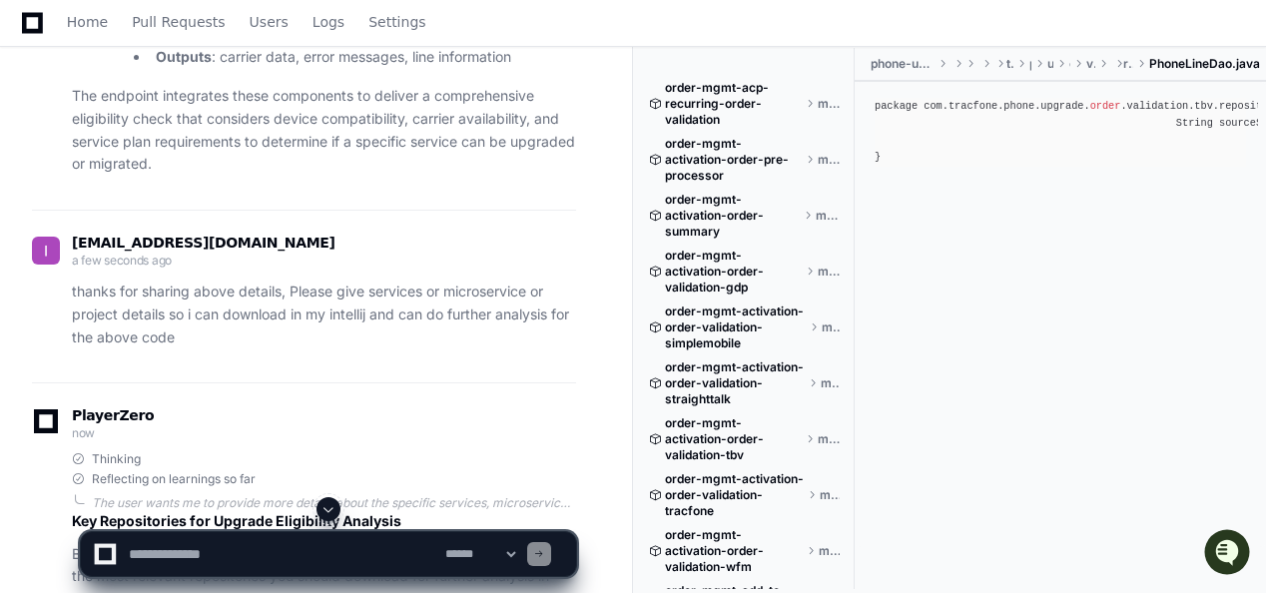
click at [317, 451] on div "Thinking Reflecting on learnings so far" at bounding box center [324, 469] width 504 height 36
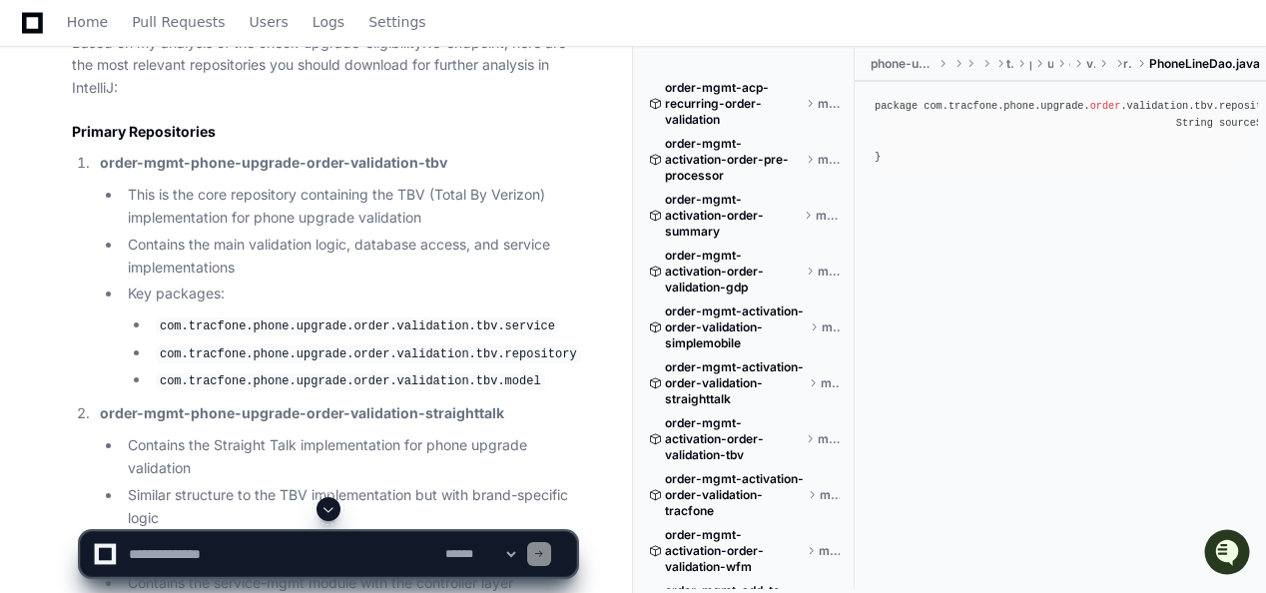
scroll to position [10921, 0]
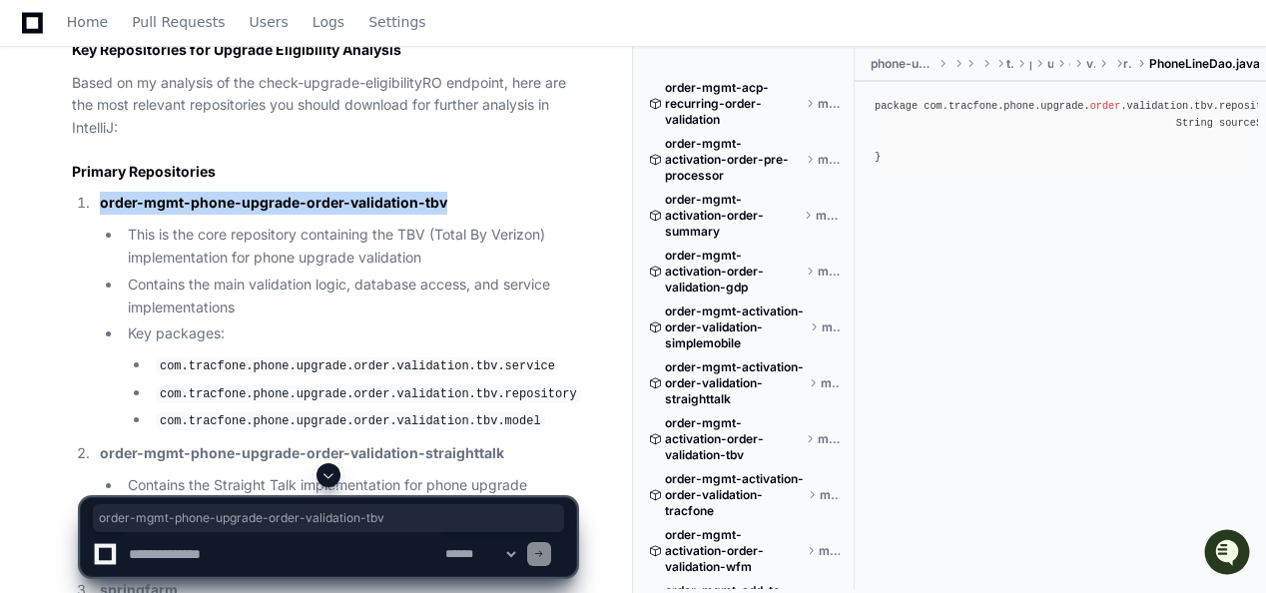
drag, startPoint x: 101, startPoint y: 154, endPoint x: 439, endPoint y: 150, distance: 338.5
click at [439, 194] on strong "order-mgmt-phone-upgrade-order-validation-tbv" at bounding box center [273, 202] width 347 height 17
copy strong "order-mgmt-phone-upgrade-order-validation-tbv"
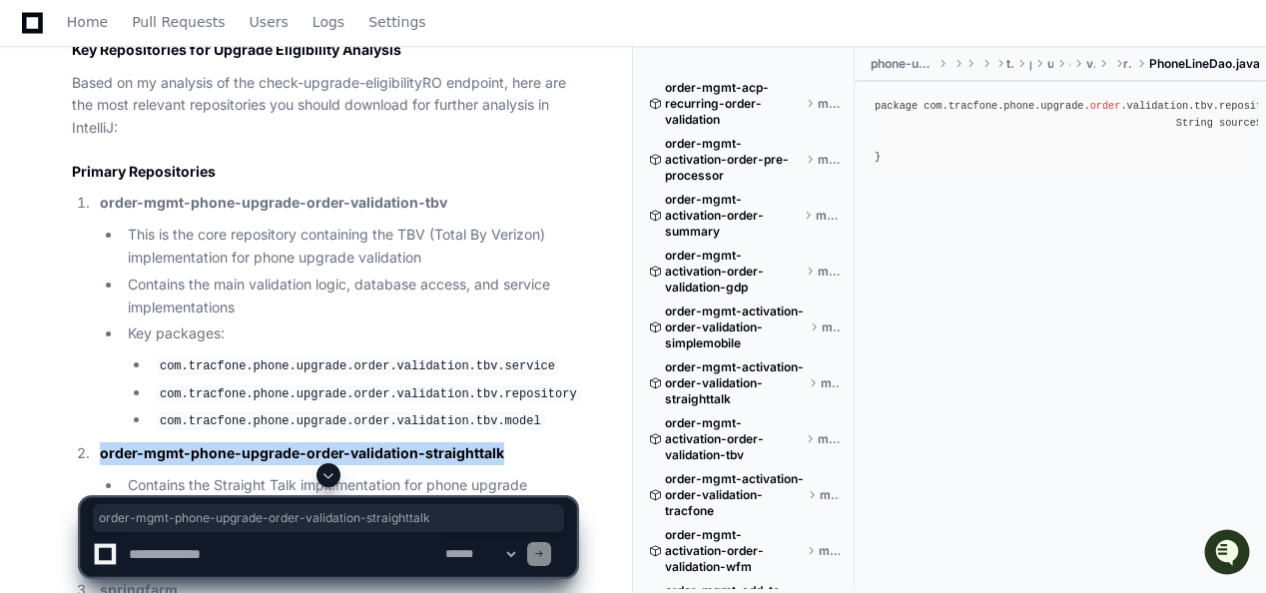
drag, startPoint x: 99, startPoint y: 398, endPoint x: 497, endPoint y: 394, distance: 398.4
click at [497, 442] on p "order-mgmt-phone-upgrade-order-validation-straighttalk" at bounding box center [338, 453] width 476 height 23
copy strong "order-mgmt-phone-upgrade-order-validation-straighttalk"
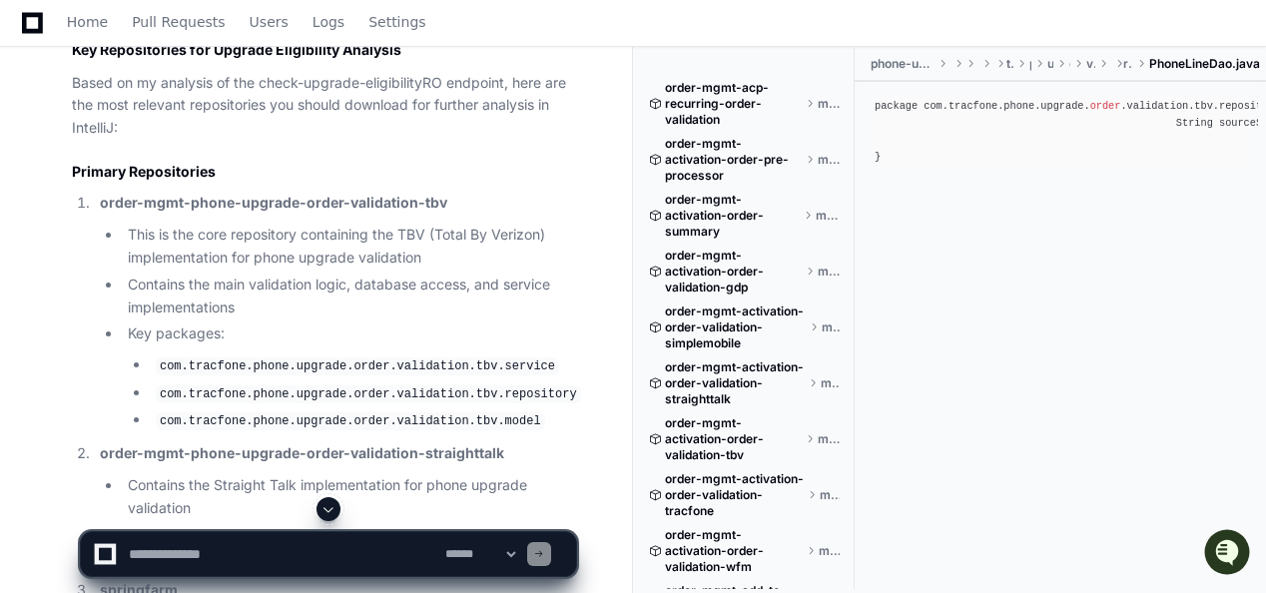
click at [359, 412] on code "com.tracfone.phone.upgrade.order.validation.tbv.model" at bounding box center [350, 421] width 389 height 18
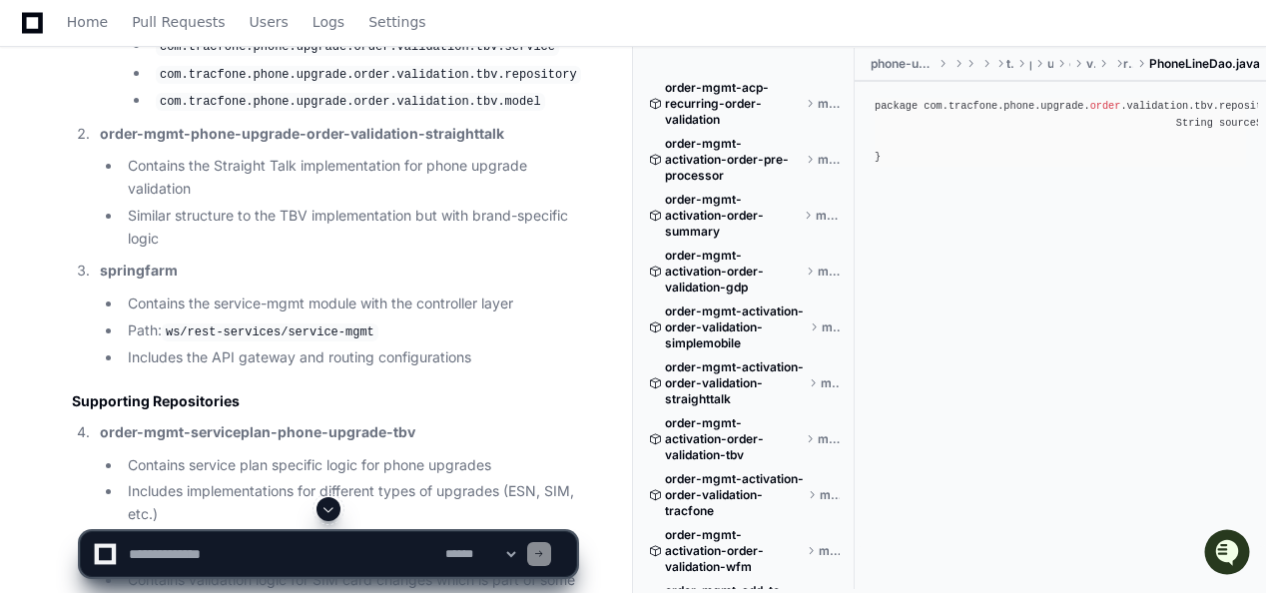
scroll to position [11280, 0]
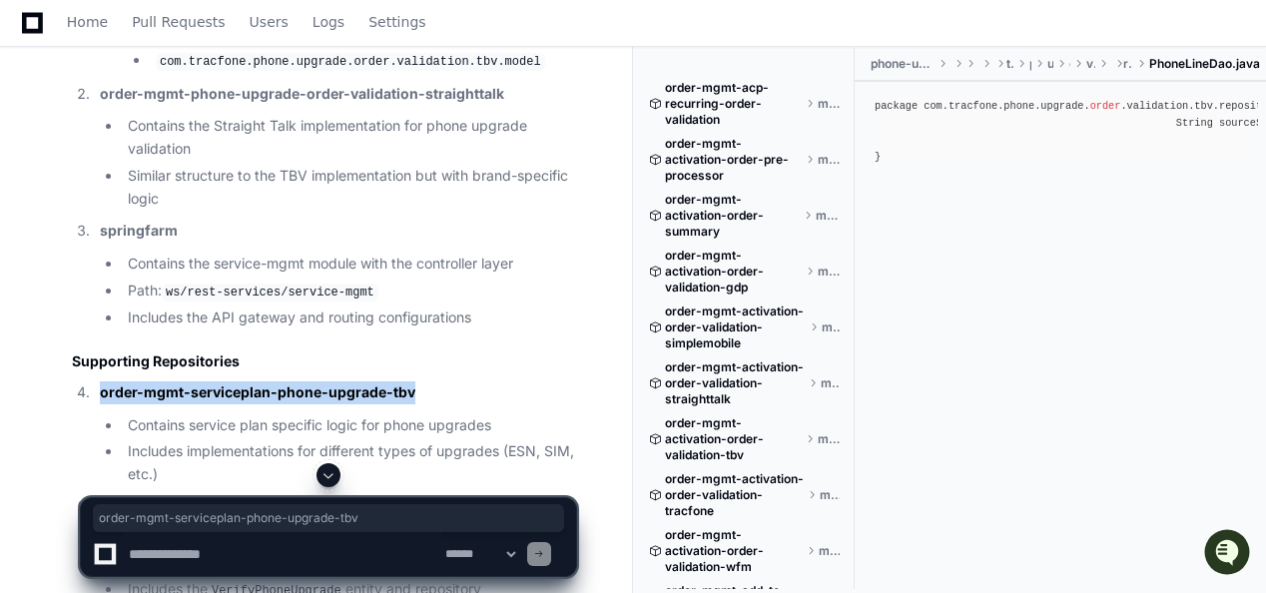
drag, startPoint x: 100, startPoint y: 337, endPoint x: 413, endPoint y: 333, distance: 313.5
click at [413, 381] on p "order-mgmt-serviceplan-phone-upgrade-tbv" at bounding box center [338, 392] width 476 height 23
copy strong "order-mgmt-serviceplan-phone-upgrade-tbv"
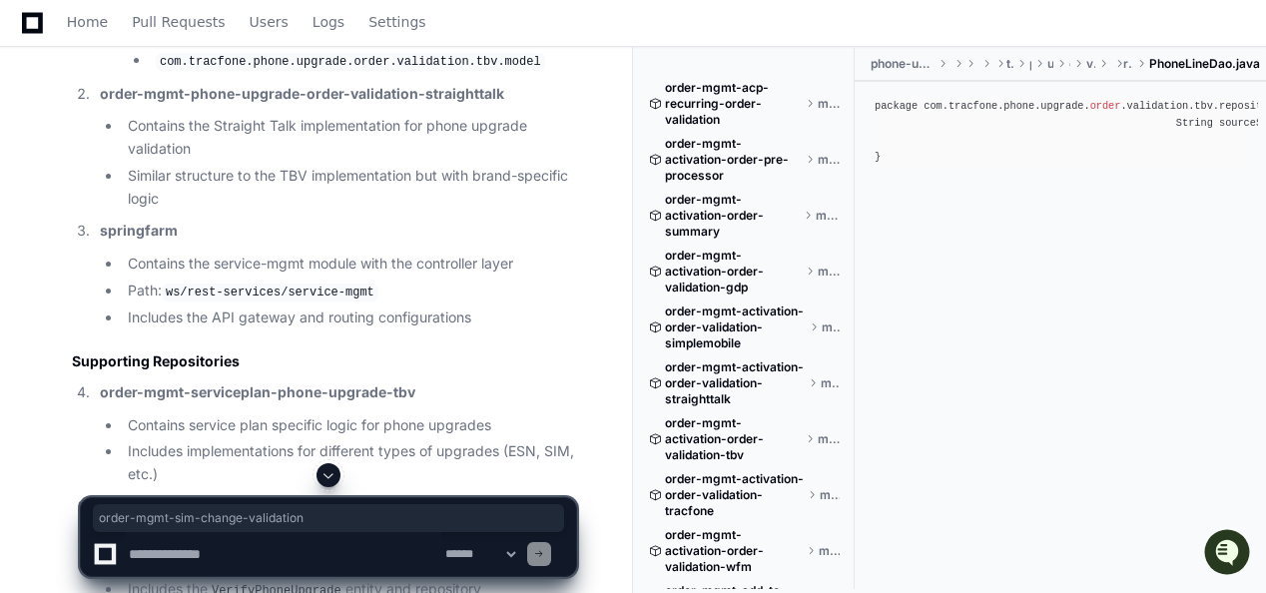
drag, startPoint x: 97, startPoint y: 453, endPoint x: 342, endPoint y: 451, distance: 245.6
click at [342, 496] on li "order-mgmt-sim-change-validation Contains validation logic for SIM card changes…" at bounding box center [335, 549] width 482 height 106
copy strong "order-mgmt-sim-change-validation"
click at [387, 440] on li "Includes implementations for different types of upgrades (ESN, SIM, etc.)" at bounding box center [349, 463] width 454 height 46
drag, startPoint x: 101, startPoint y: 176, endPoint x: 177, endPoint y: 174, distance: 75.9
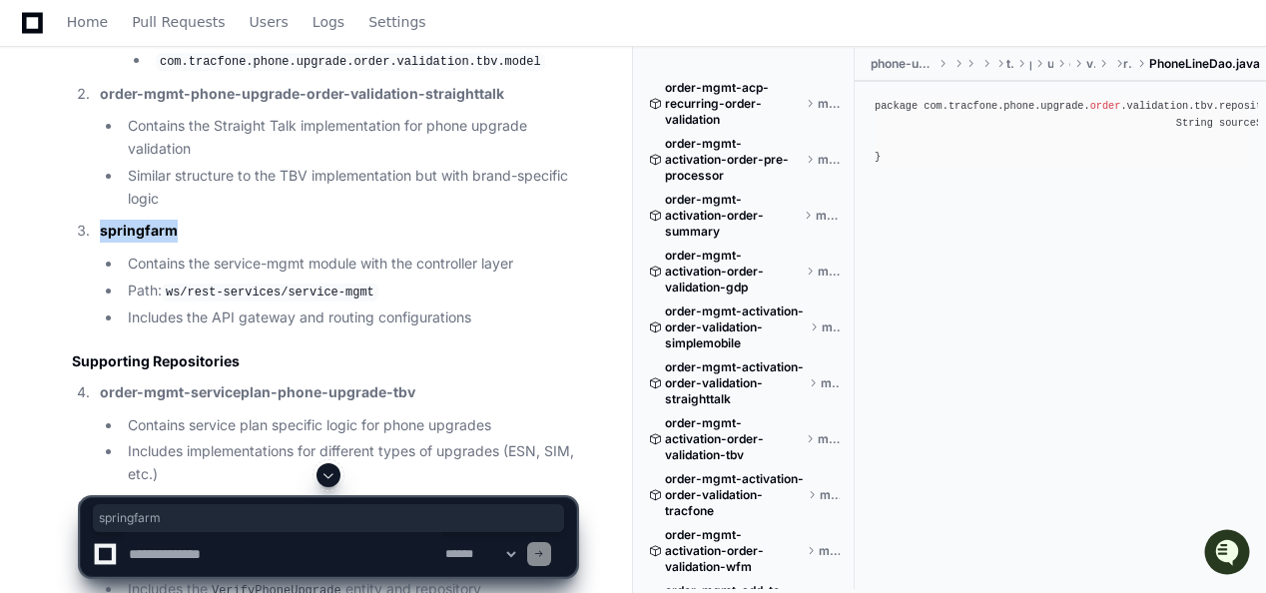
click at [177, 220] on p "springfarm" at bounding box center [338, 231] width 476 height 23
copy strong "springfarm"
